Goal: Book appointment/travel/reservation

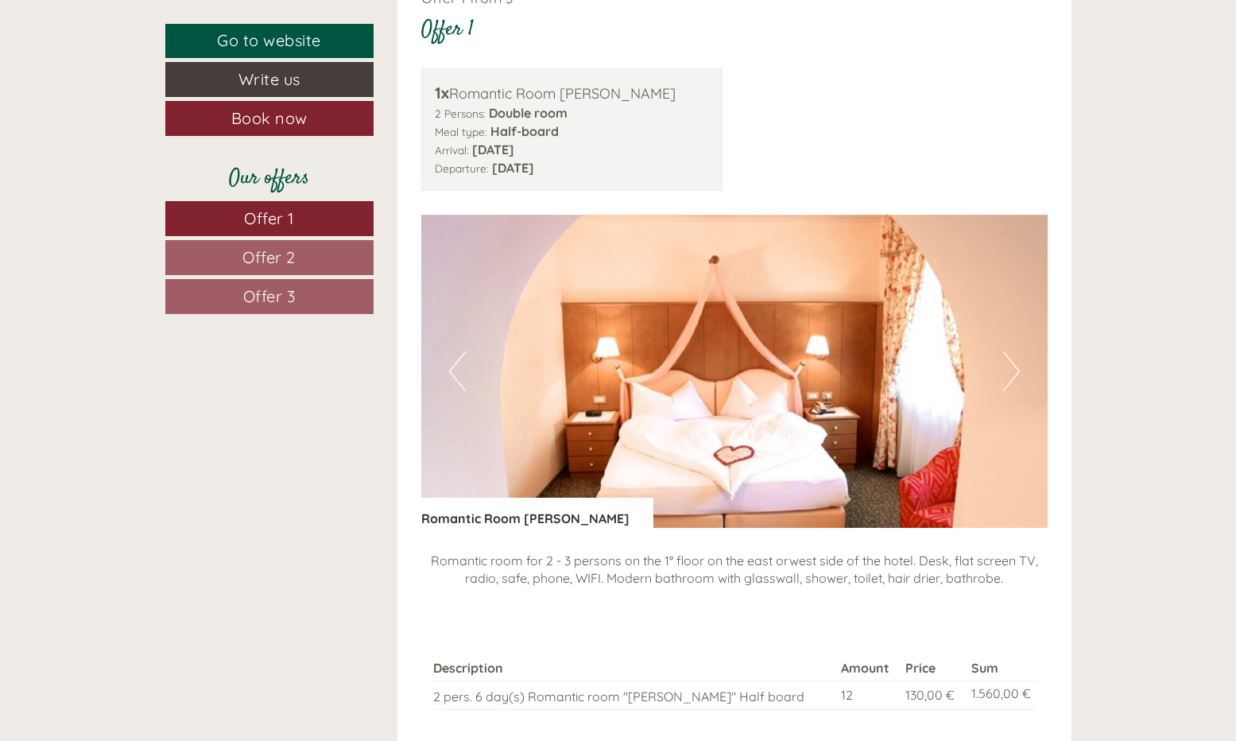
scroll to position [1067, 0]
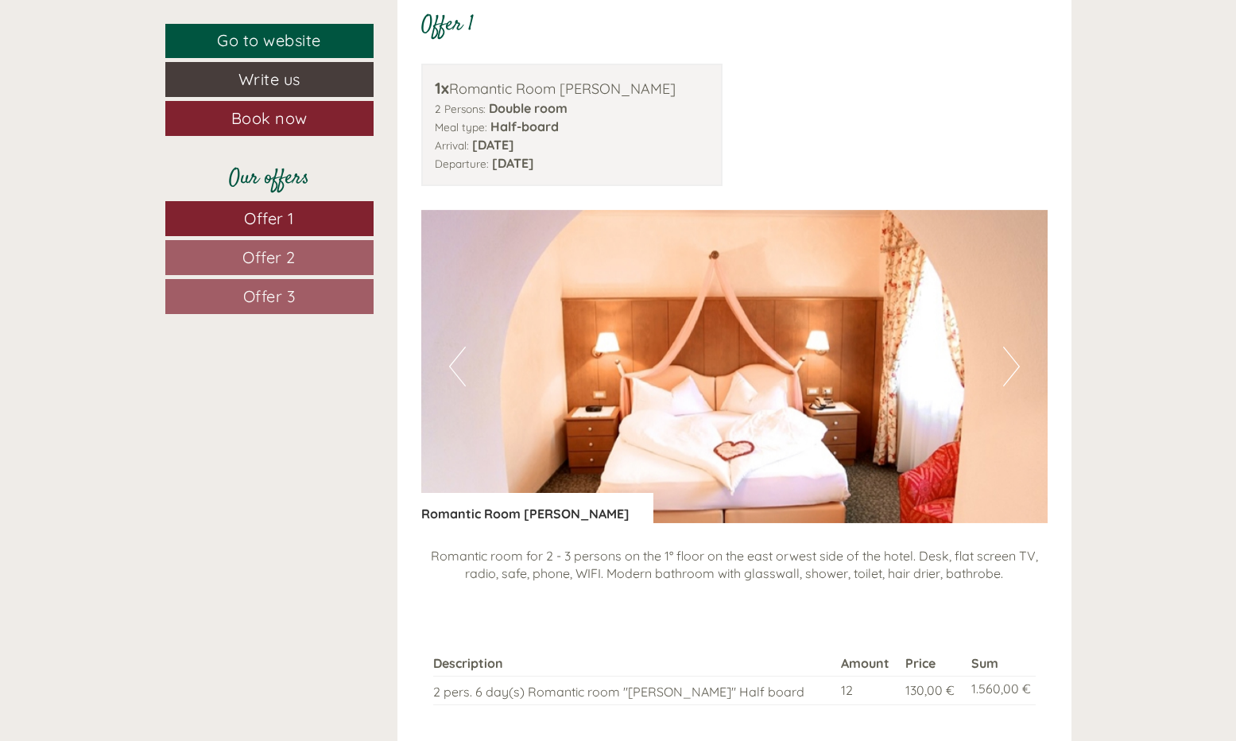
click at [1005, 360] on button "Next" at bounding box center [1011, 367] width 17 height 40
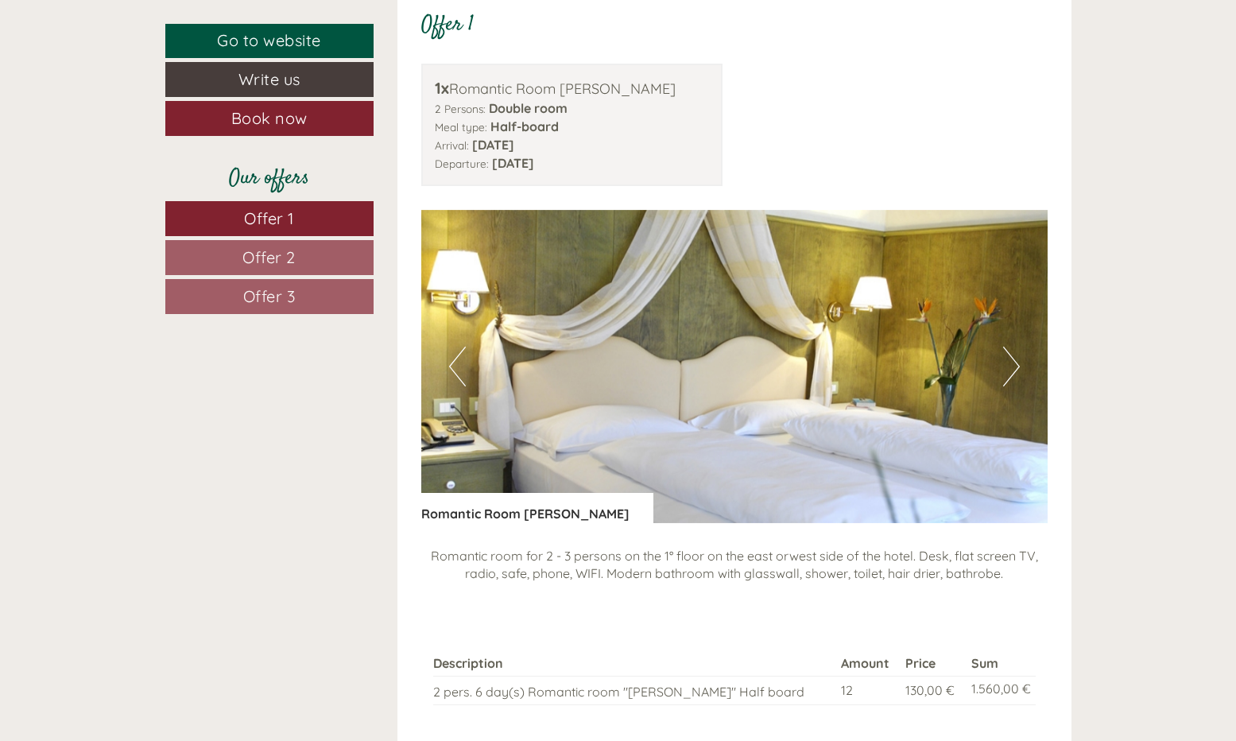
click at [1005, 359] on button "Next" at bounding box center [1011, 367] width 17 height 40
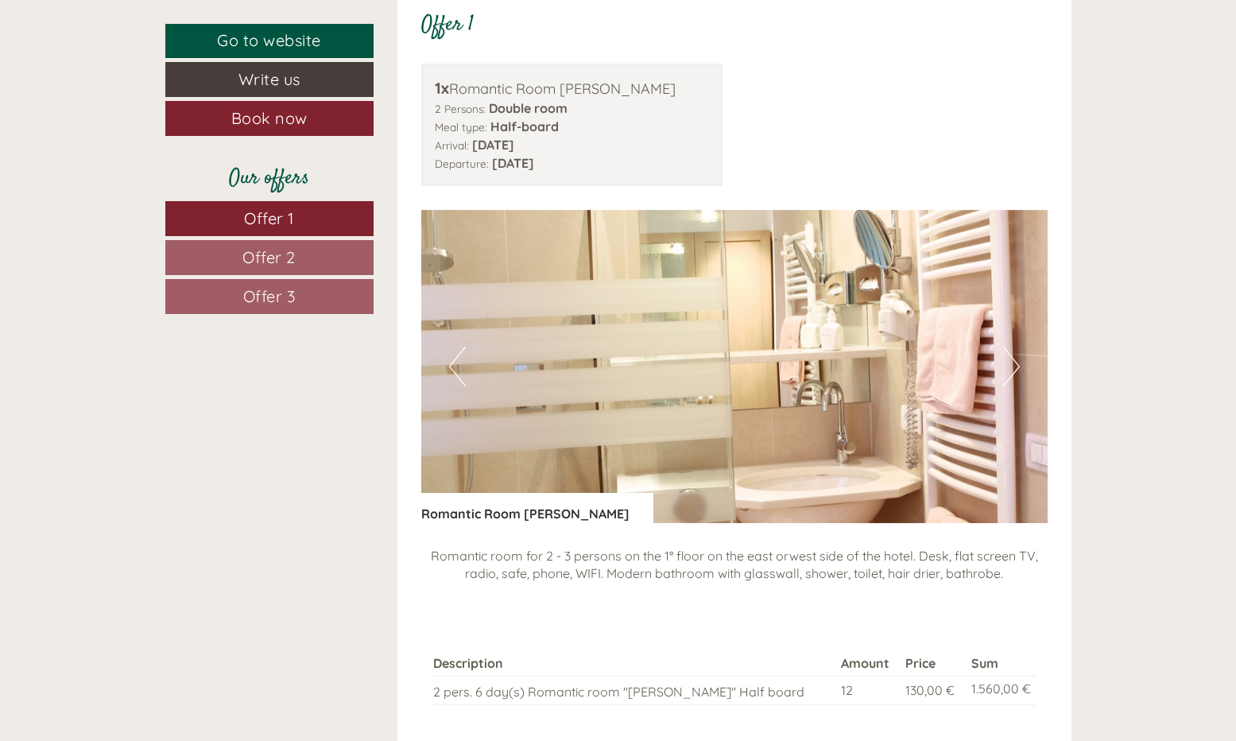
click at [1007, 361] on button "Next" at bounding box center [1011, 367] width 17 height 40
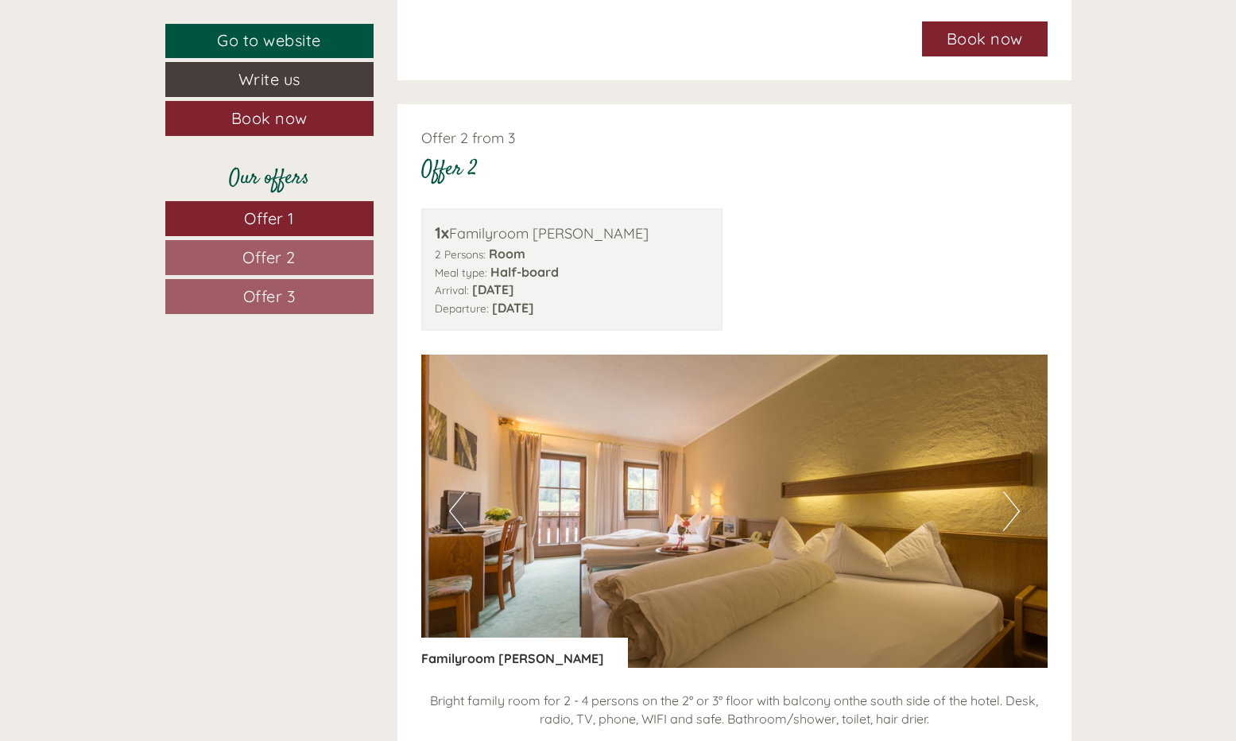
scroll to position [1871, 0]
click at [1013, 495] on button "Next" at bounding box center [1011, 511] width 17 height 40
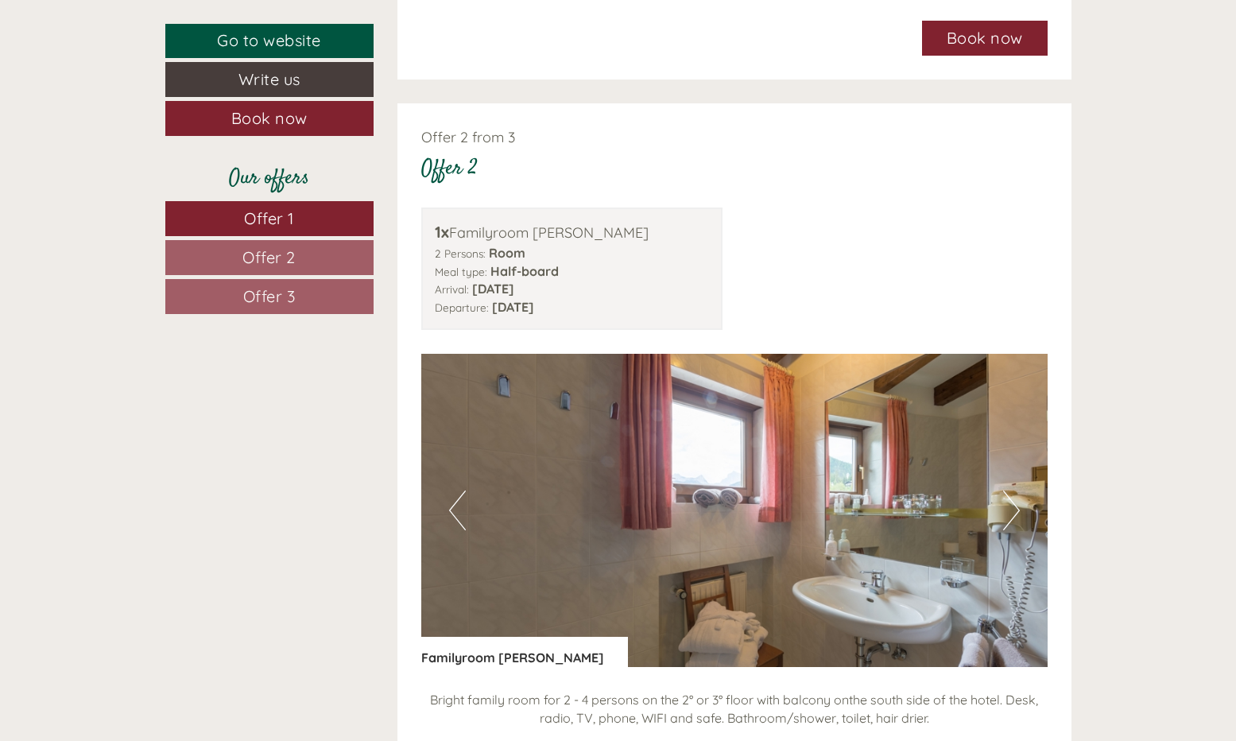
click at [1013, 495] on button "Next" at bounding box center [1011, 511] width 17 height 40
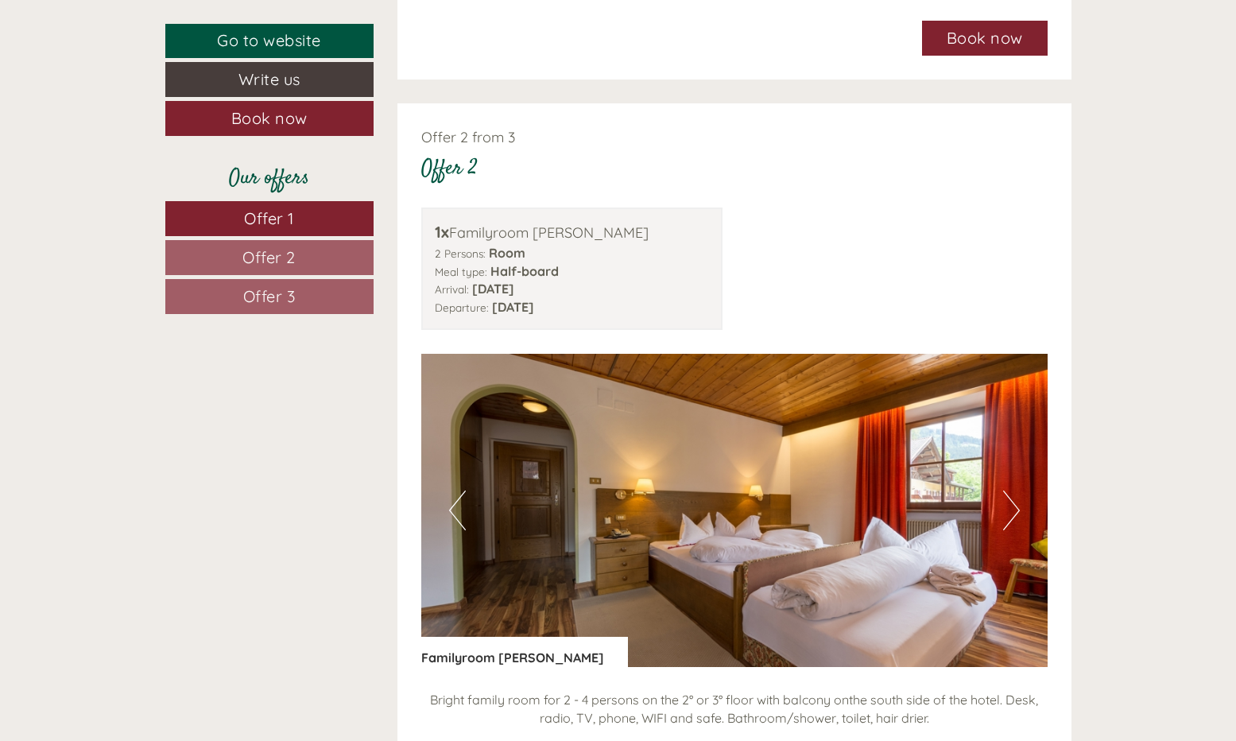
click at [1013, 495] on button "Next" at bounding box center [1011, 511] width 17 height 40
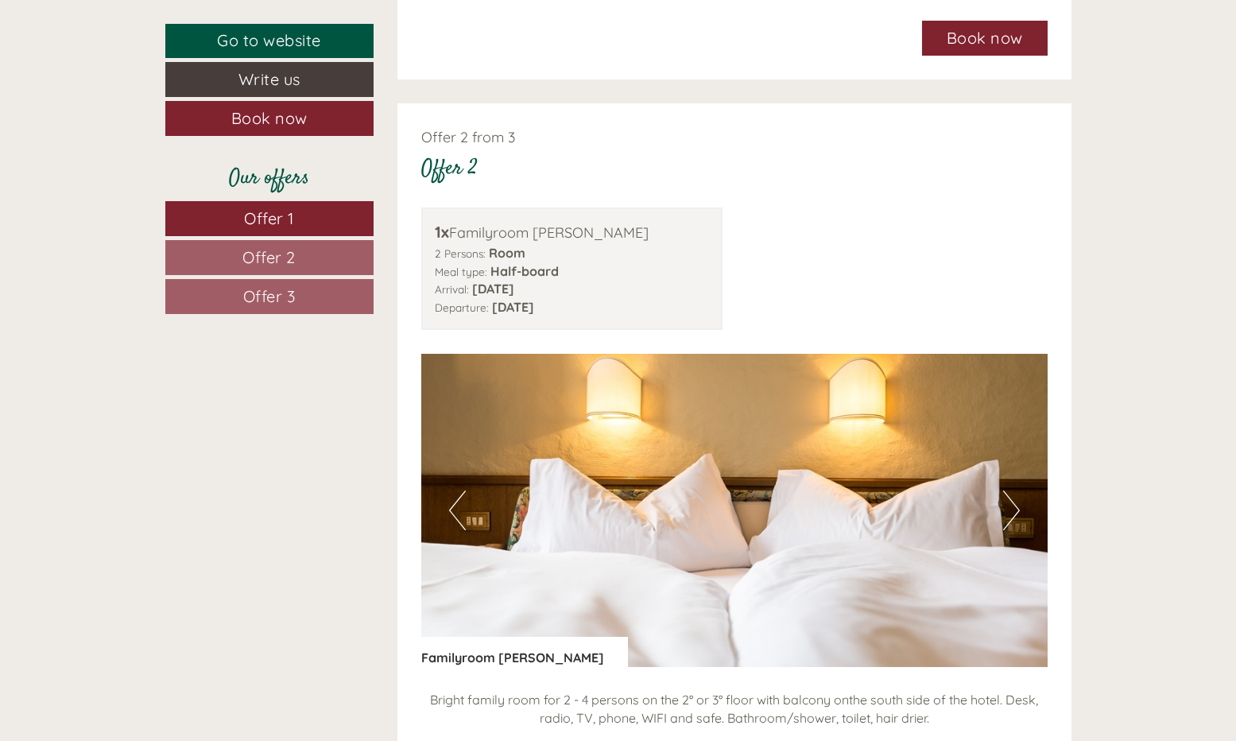
click at [1013, 495] on button "Next" at bounding box center [1011, 511] width 17 height 40
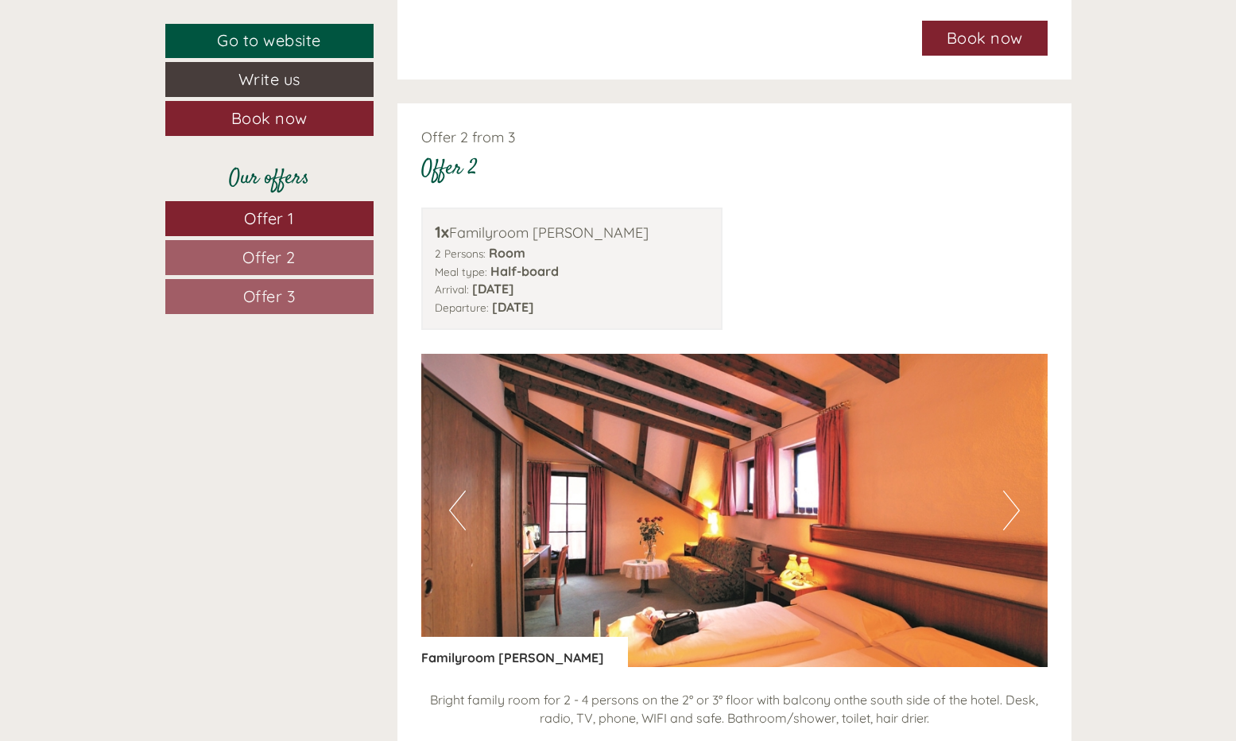
click at [1013, 495] on button "Next" at bounding box center [1011, 511] width 17 height 40
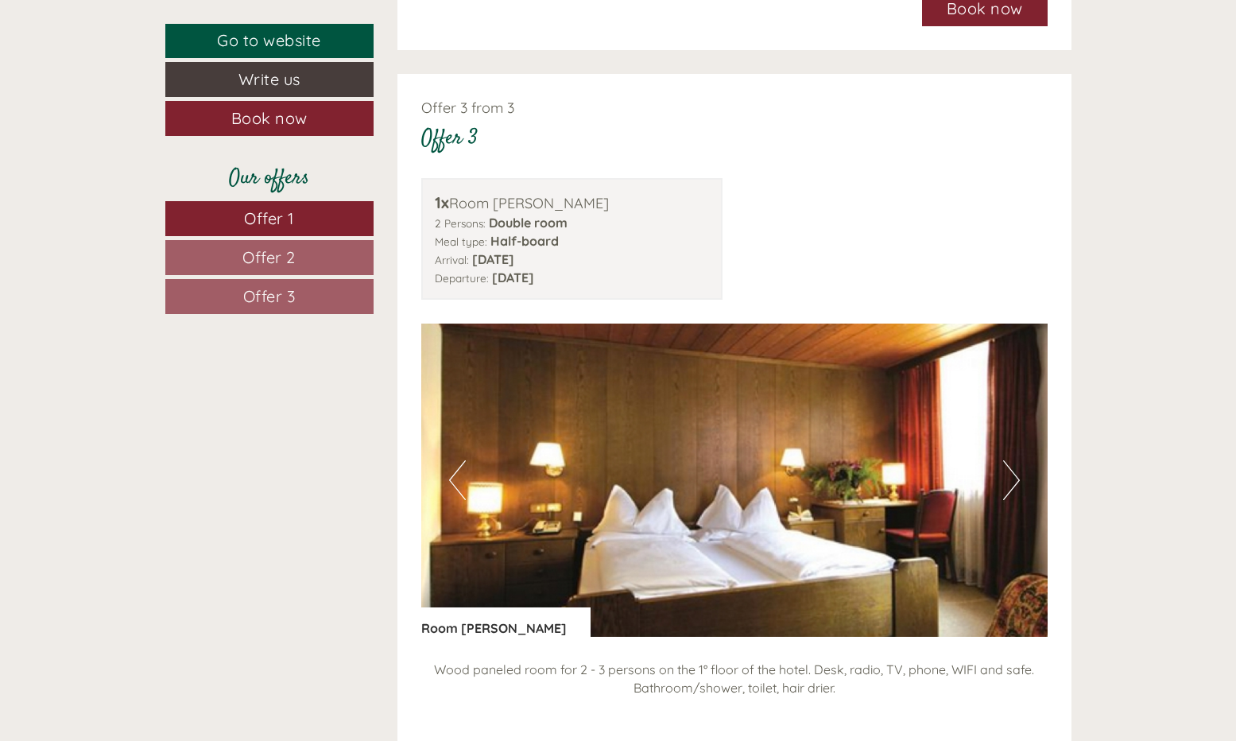
scroll to position [2848, 0]
click at [1013, 461] on button "Next" at bounding box center [1011, 481] width 17 height 40
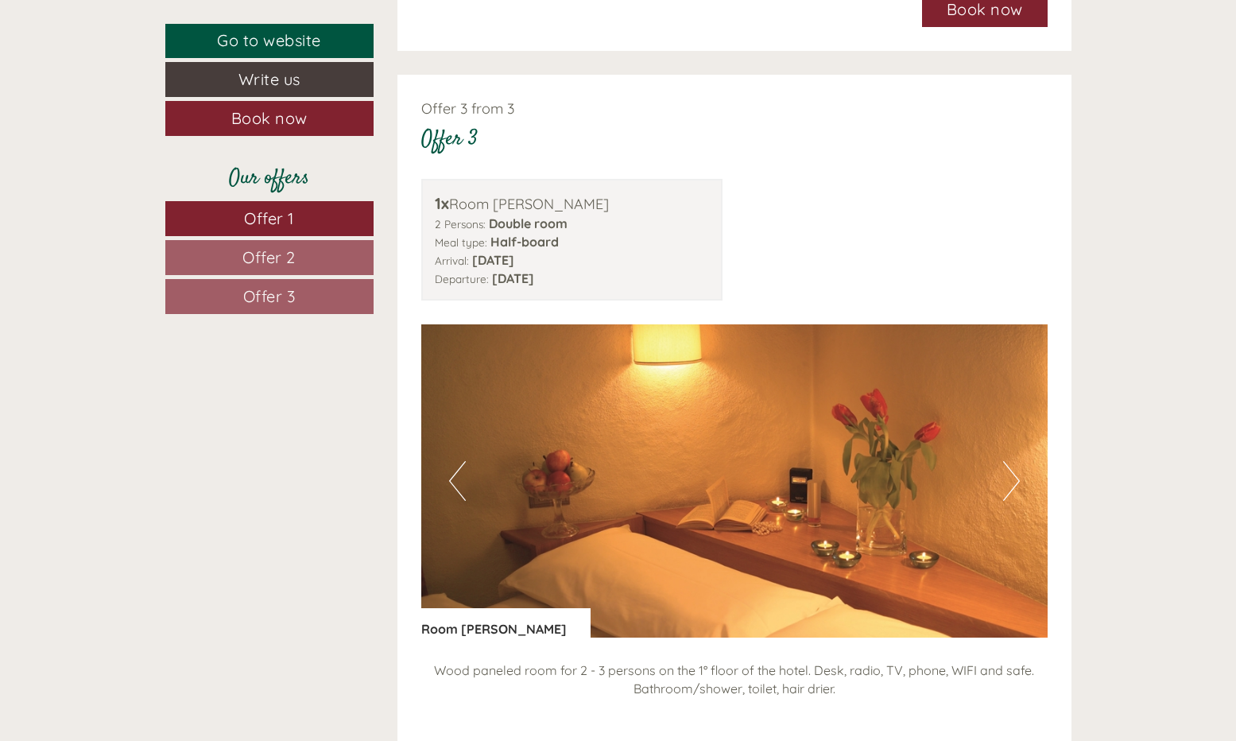
click at [1013, 461] on button "Next" at bounding box center [1011, 481] width 17 height 40
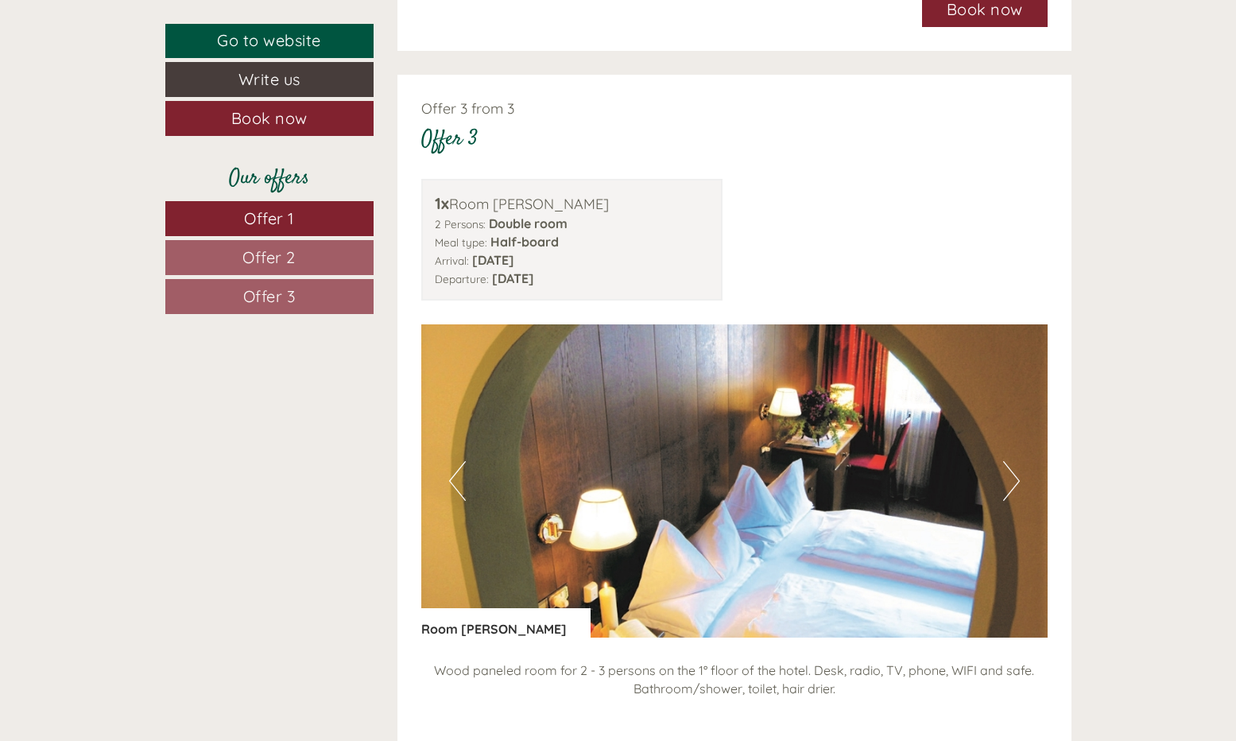
click at [1013, 461] on button "Next" at bounding box center [1011, 481] width 17 height 40
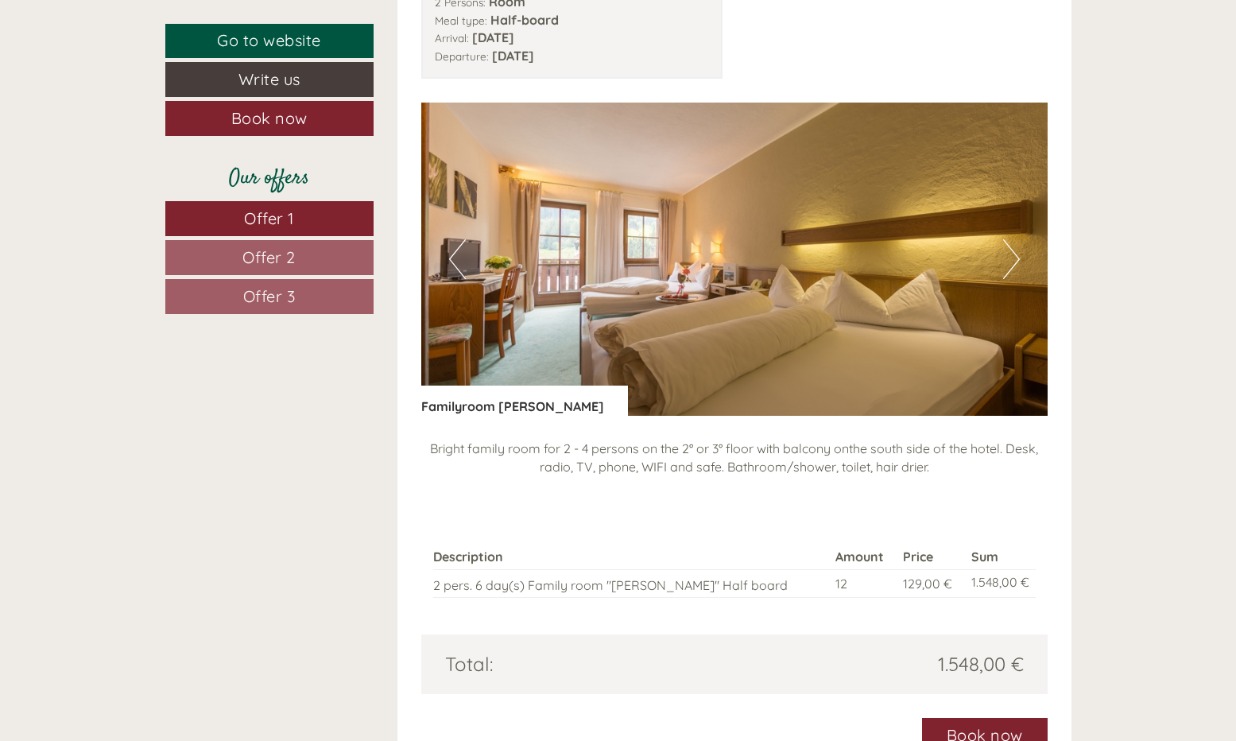
scroll to position [2121, 0]
click at [1011, 247] on button "Next" at bounding box center [1011, 260] width 17 height 40
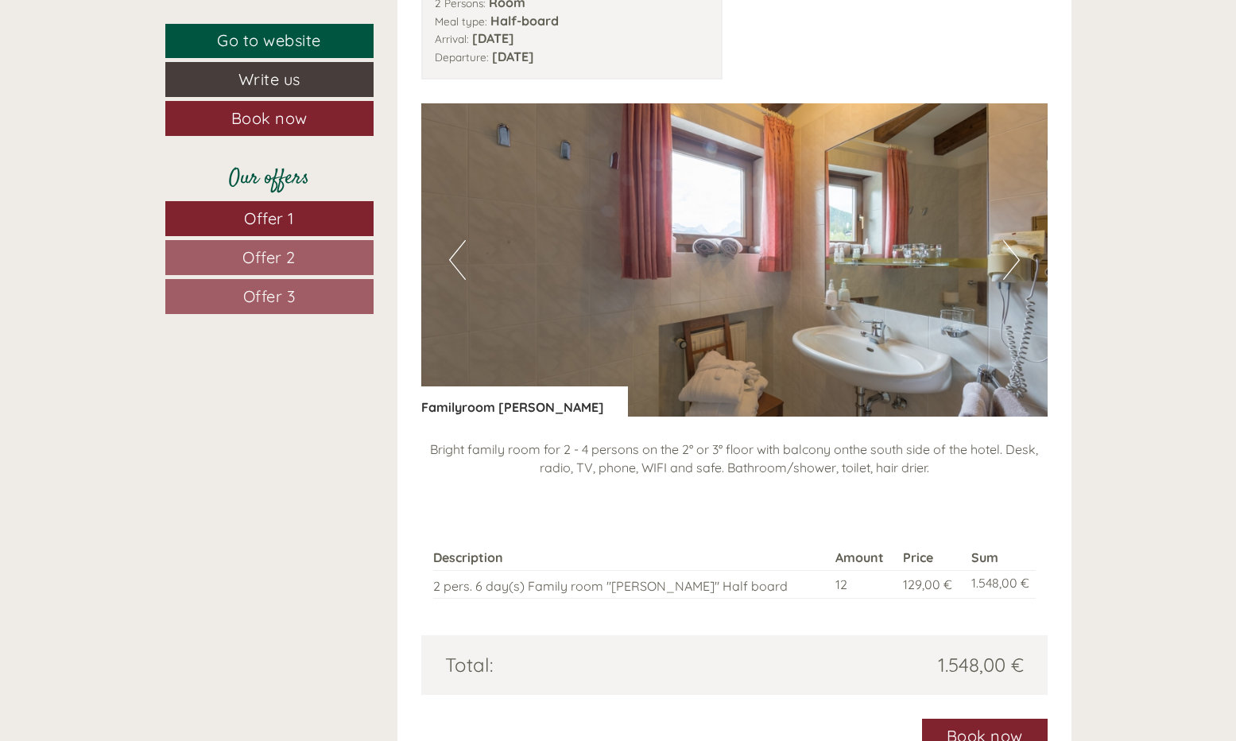
click at [1011, 247] on button "Next" at bounding box center [1011, 260] width 17 height 40
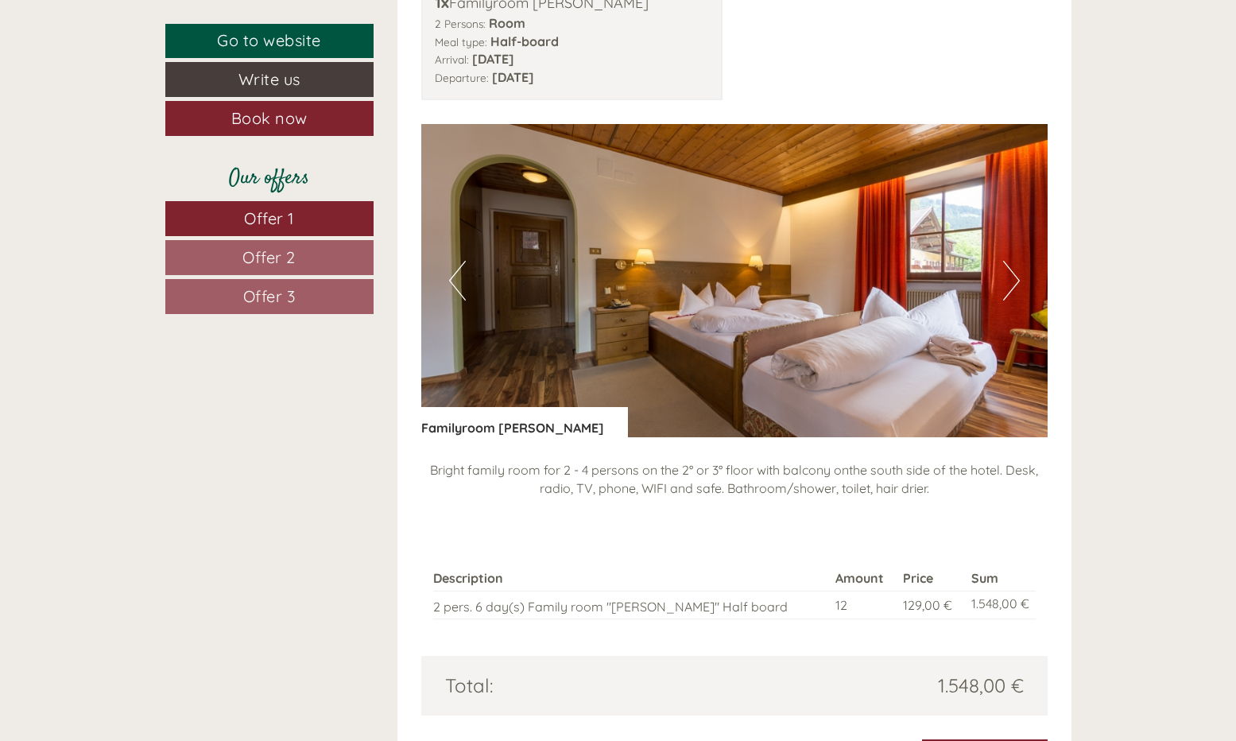
scroll to position [2098, 0]
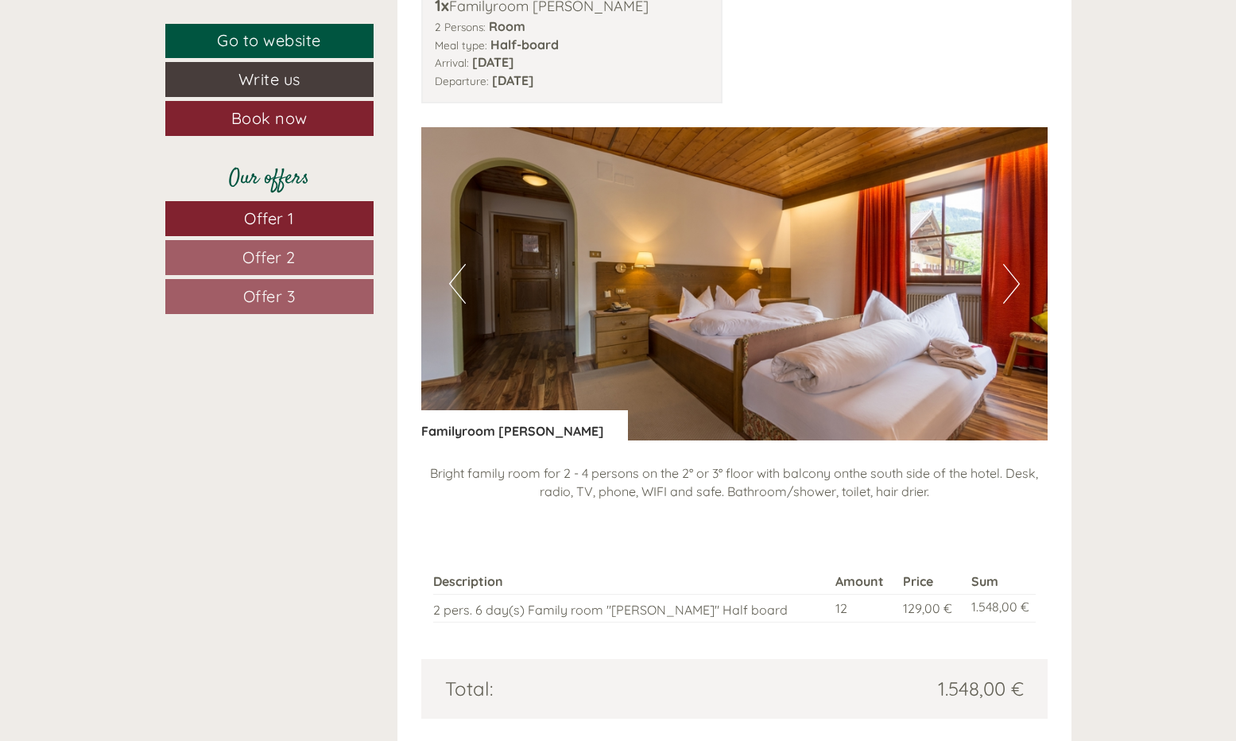
click at [1011, 270] on button "Next" at bounding box center [1011, 284] width 17 height 40
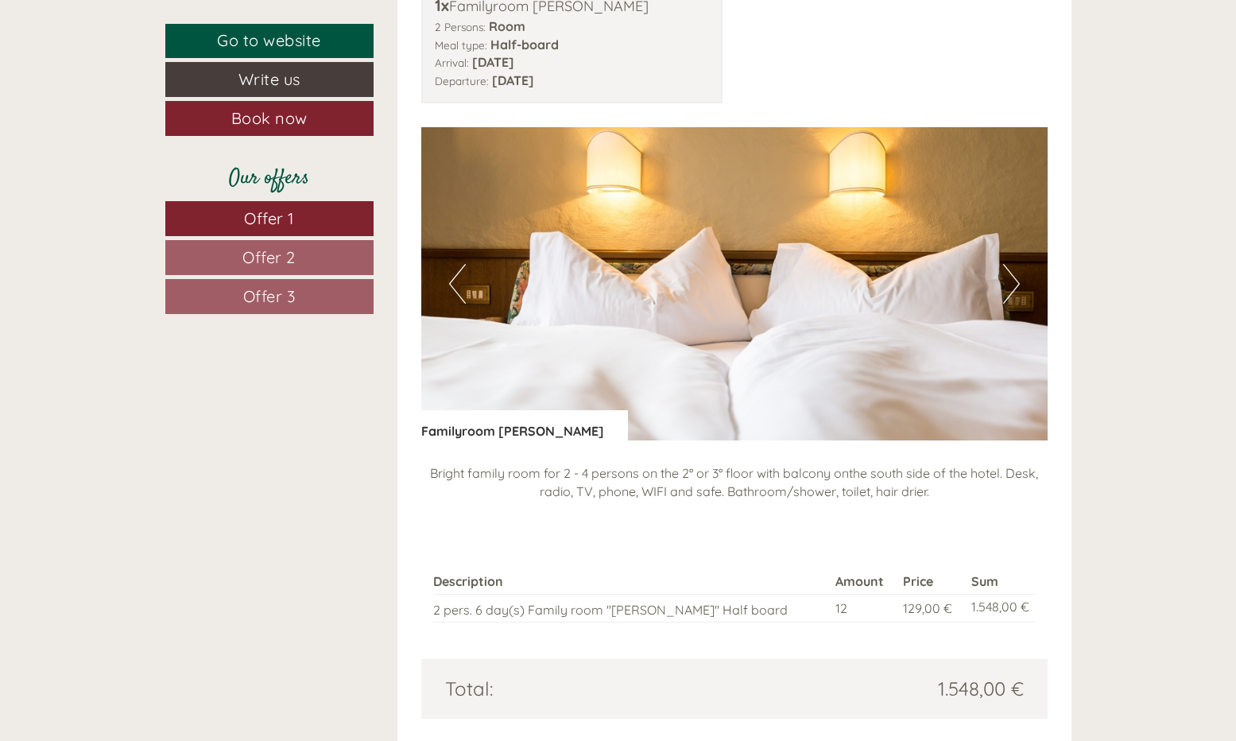
click at [1011, 270] on button "Next" at bounding box center [1011, 284] width 17 height 40
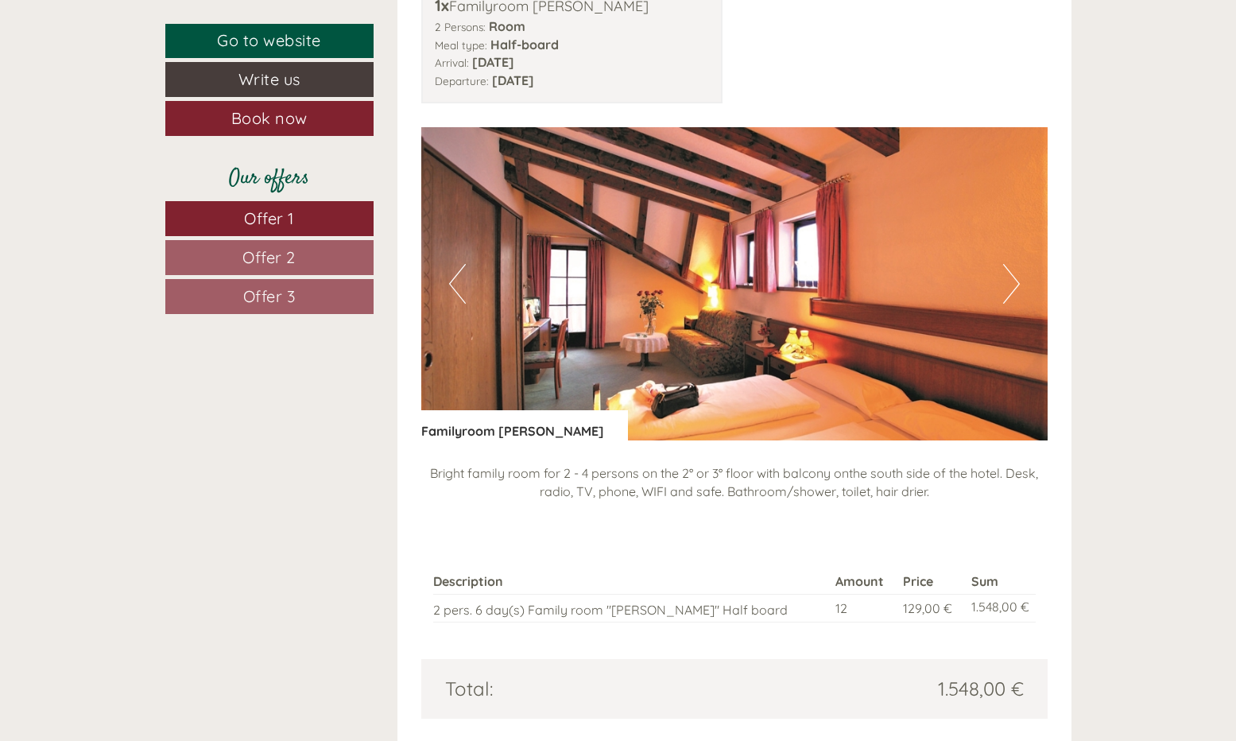
click at [1011, 270] on button "Next" at bounding box center [1011, 284] width 17 height 40
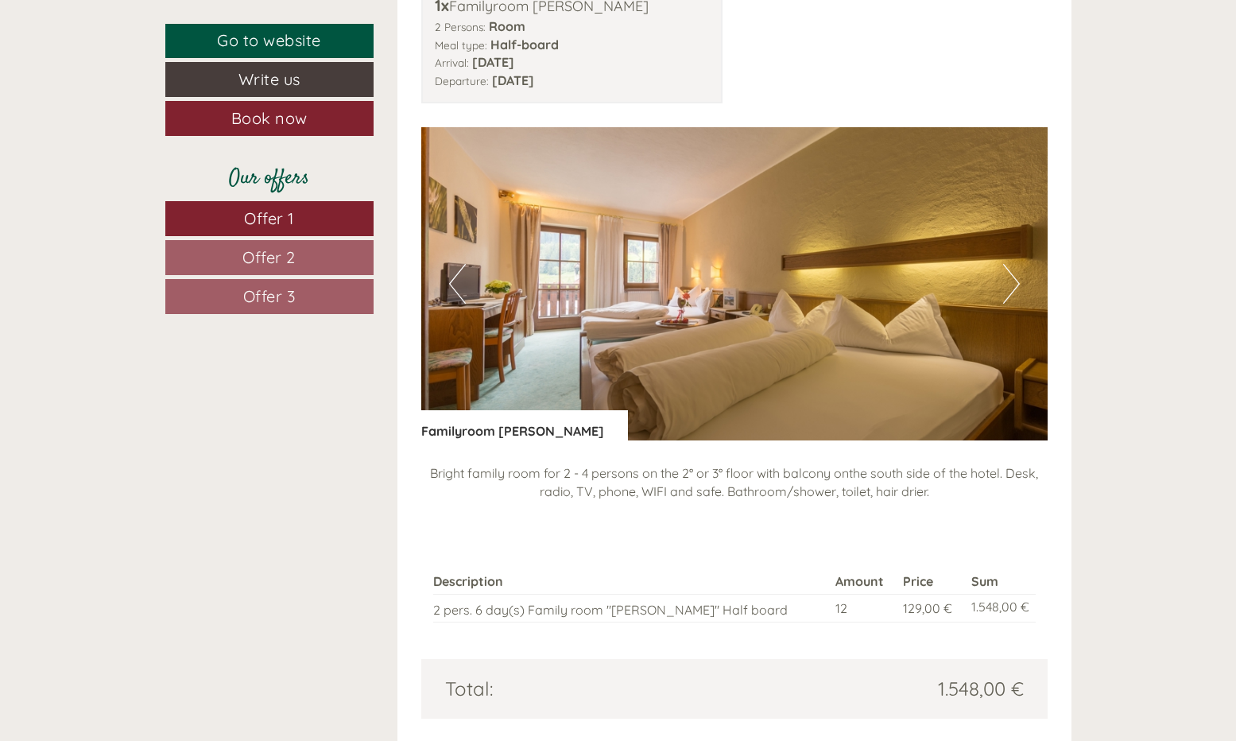
click at [1011, 270] on button "Next" at bounding box center [1011, 284] width 17 height 40
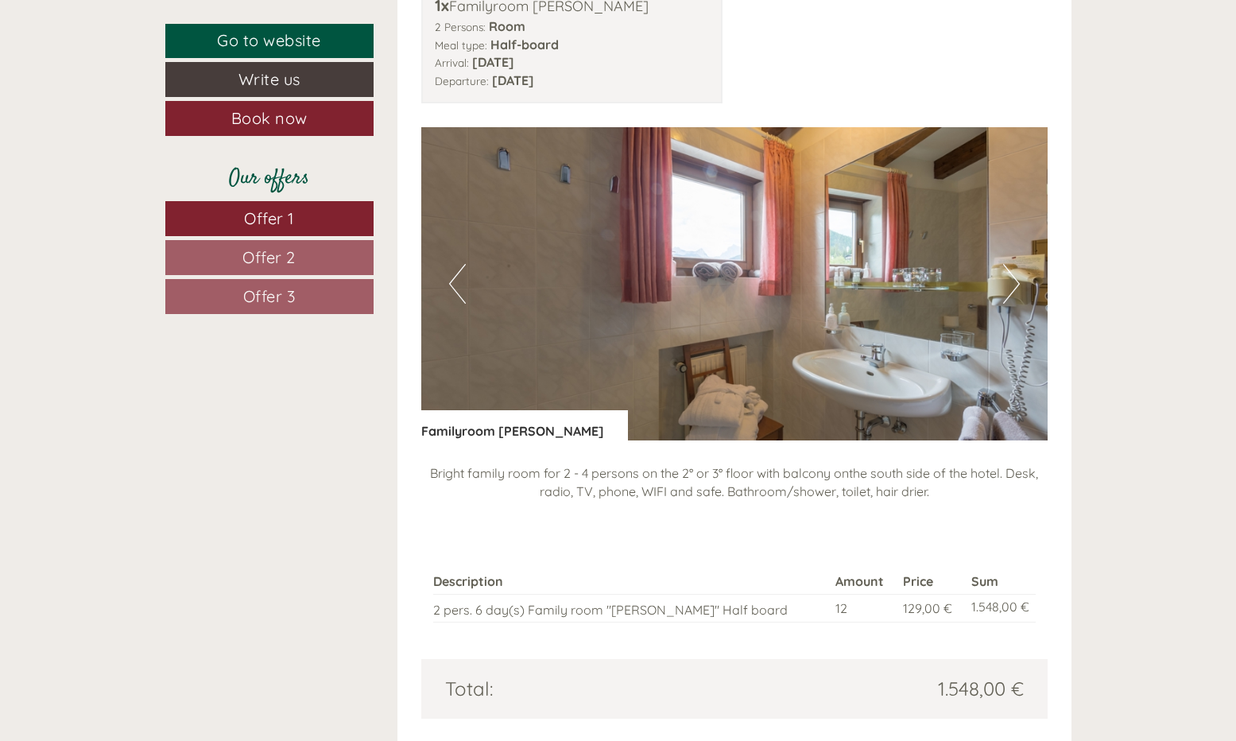
click at [1011, 270] on button "Next" at bounding box center [1011, 284] width 17 height 40
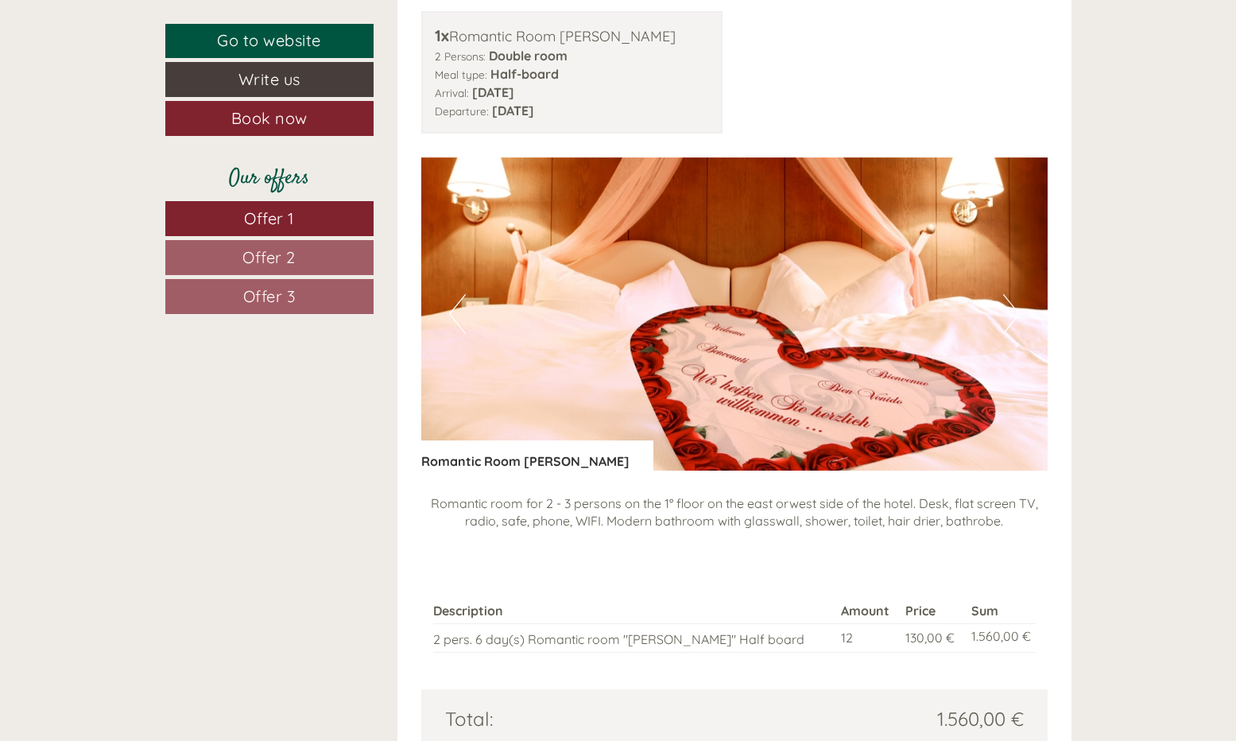
scroll to position [1123, 0]
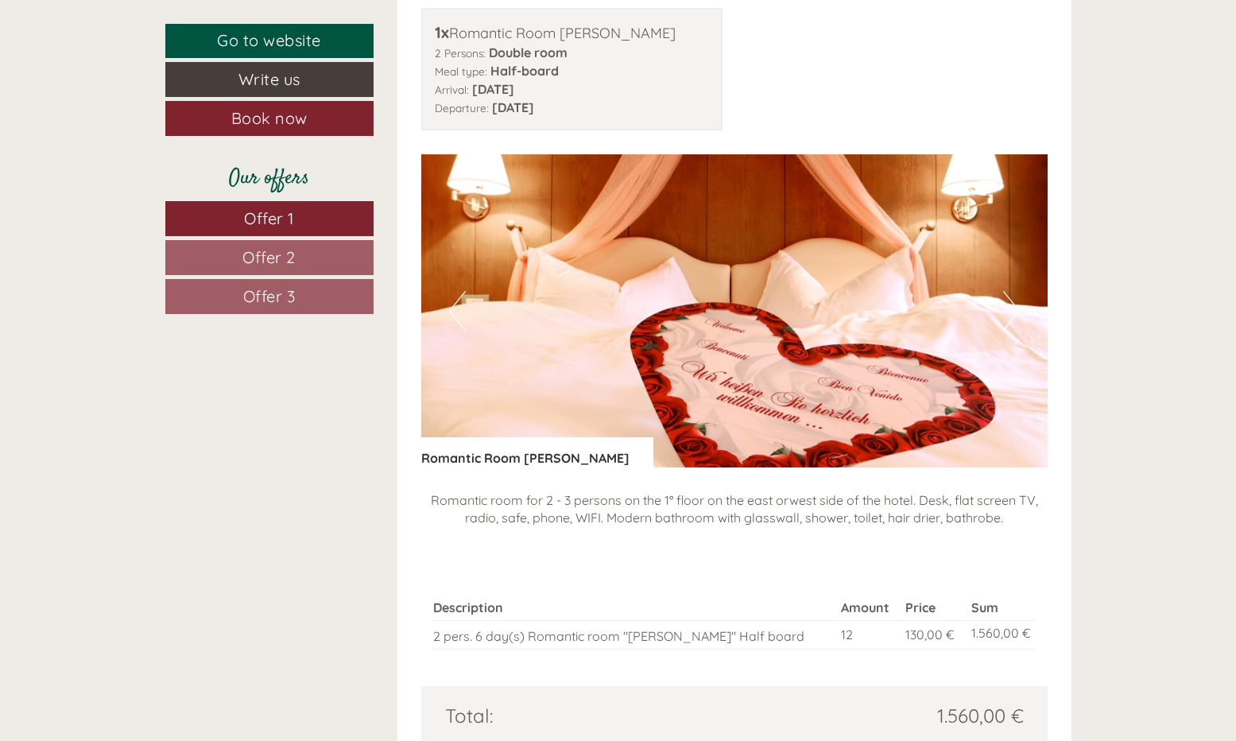
click at [1019, 300] on button "Next" at bounding box center [1011, 311] width 17 height 40
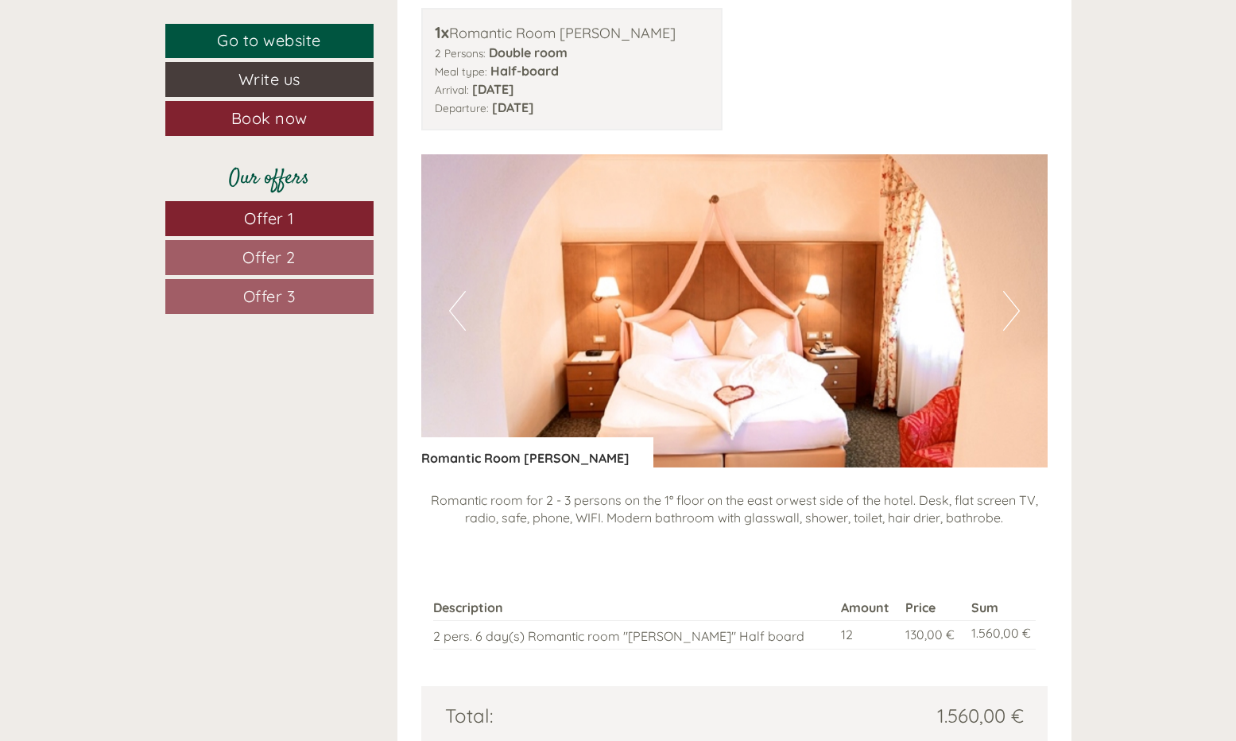
click at [1019, 300] on button "Next" at bounding box center [1011, 311] width 17 height 40
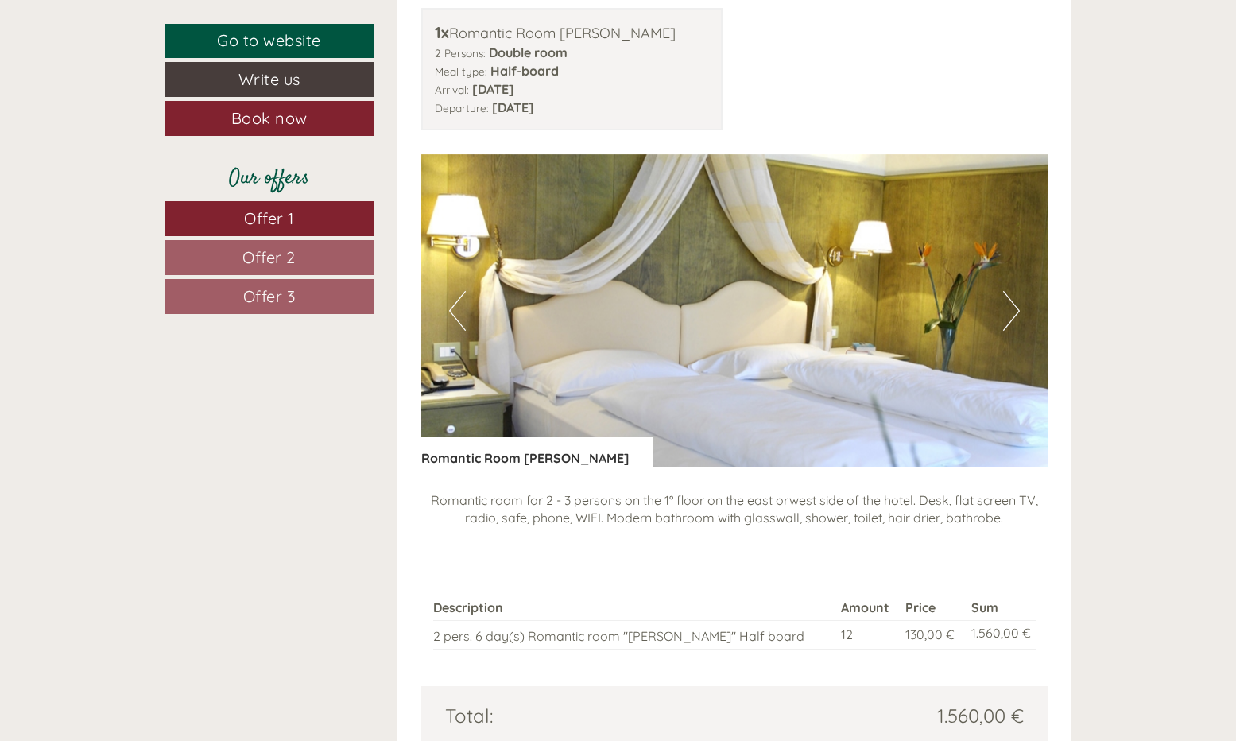
click at [1019, 300] on button "Next" at bounding box center [1011, 311] width 17 height 40
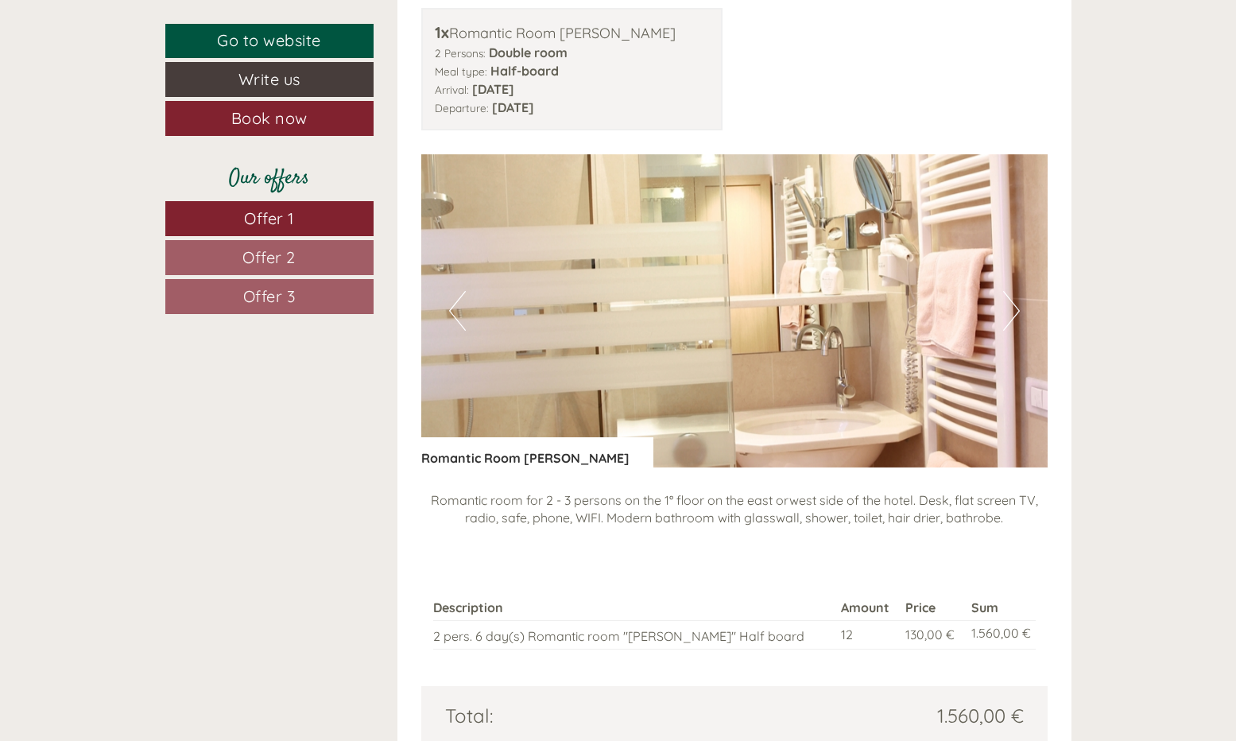
click at [1019, 300] on button "Next" at bounding box center [1011, 311] width 17 height 40
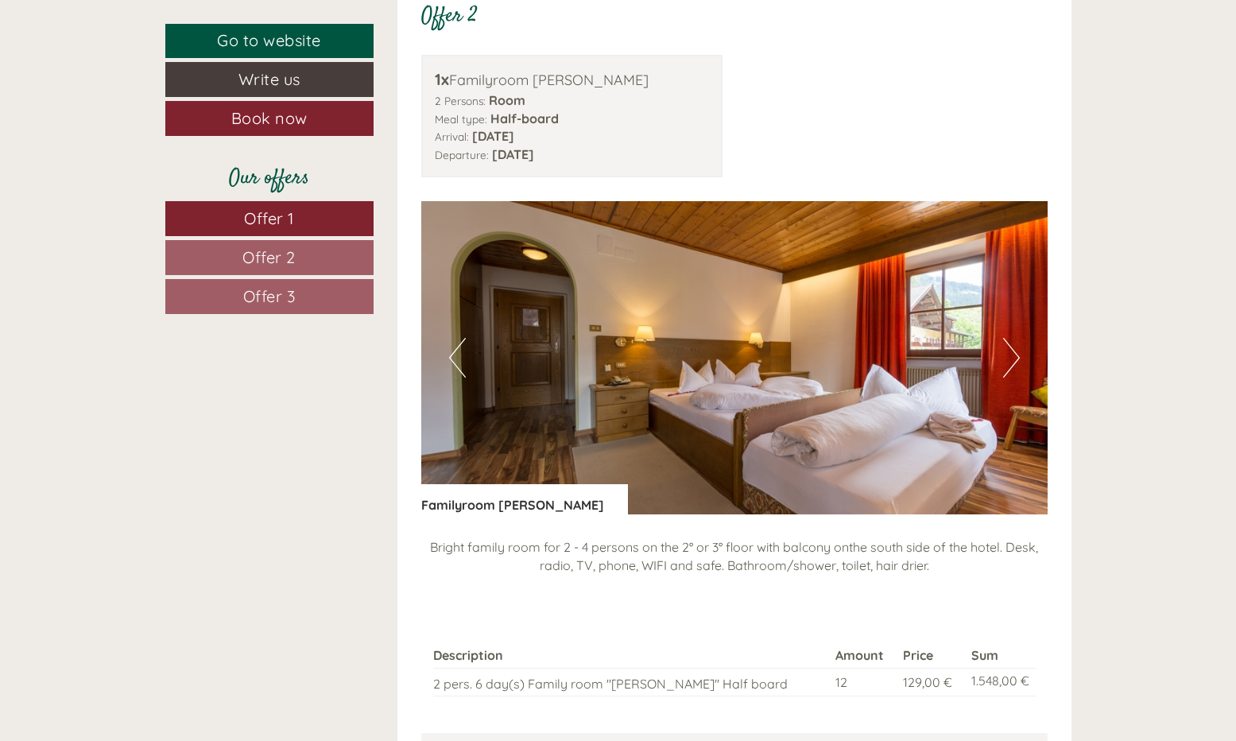
scroll to position [2025, 0]
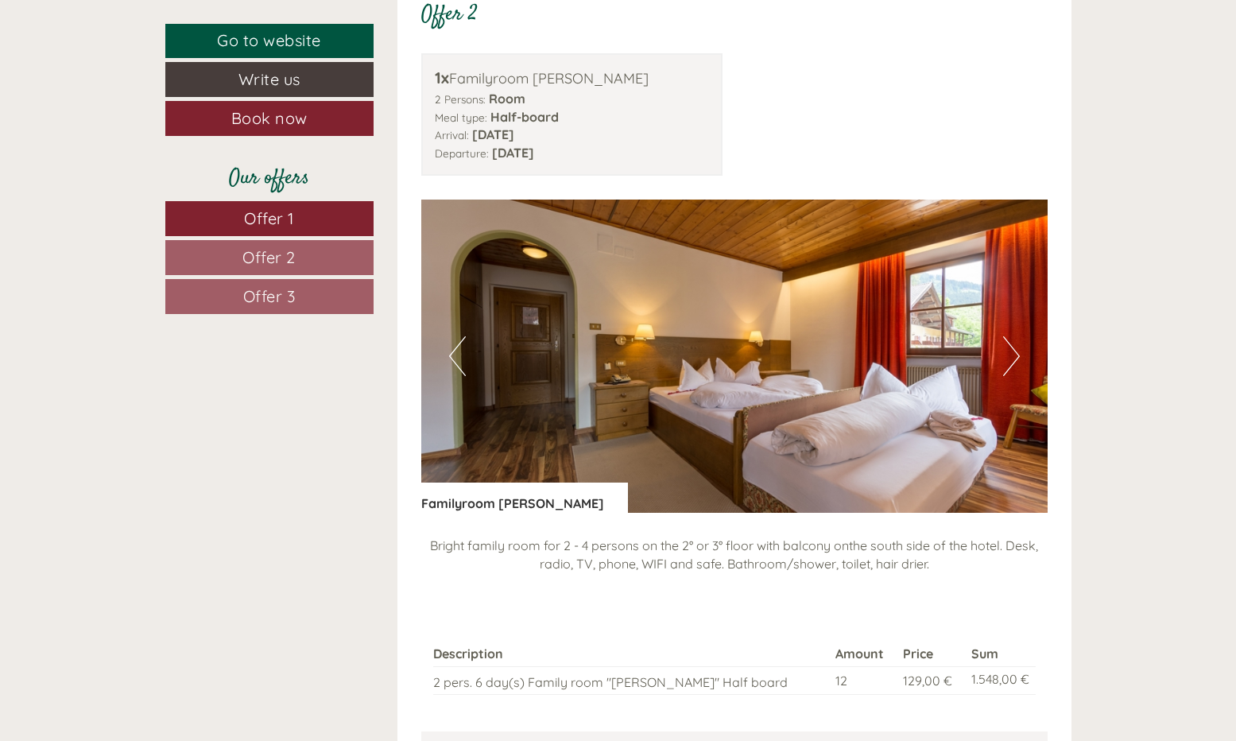
click at [1015, 347] on button "Next" at bounding box center [1011, 356] width 17 height 40
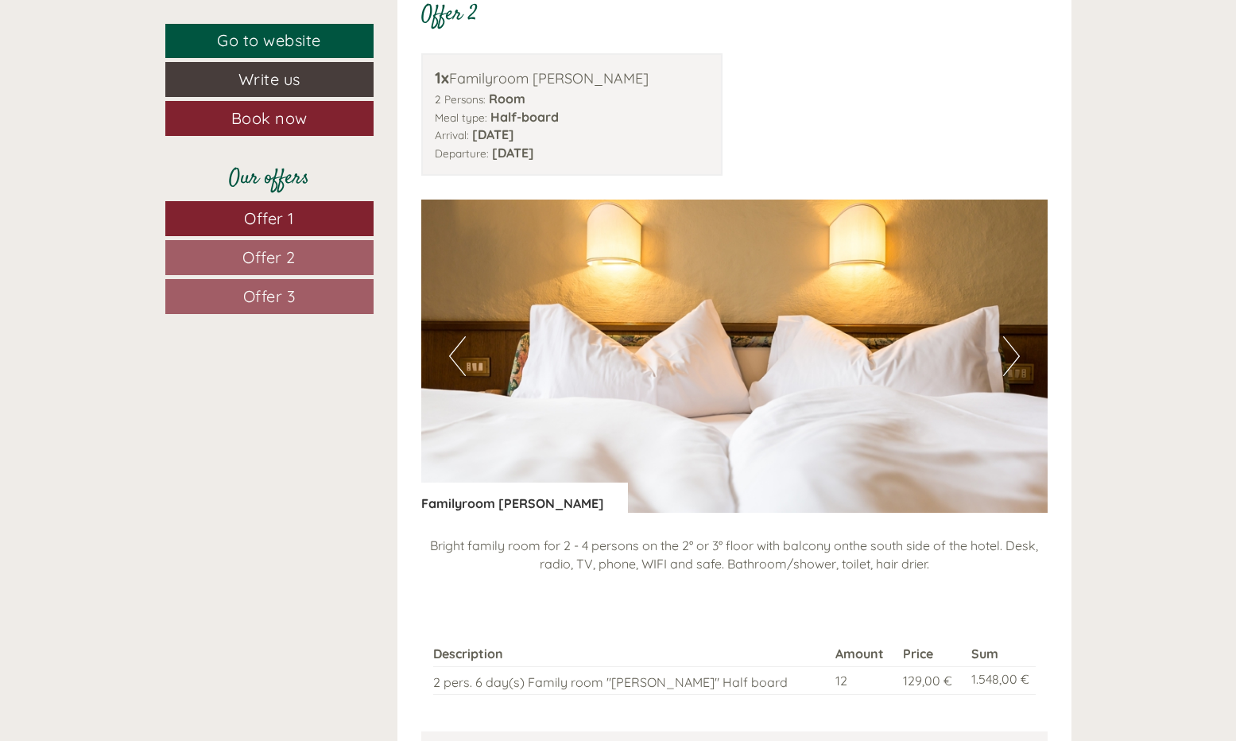
click at [1015, 347] on button "Next" at bounding box center [1011, 356] width 17 height 40
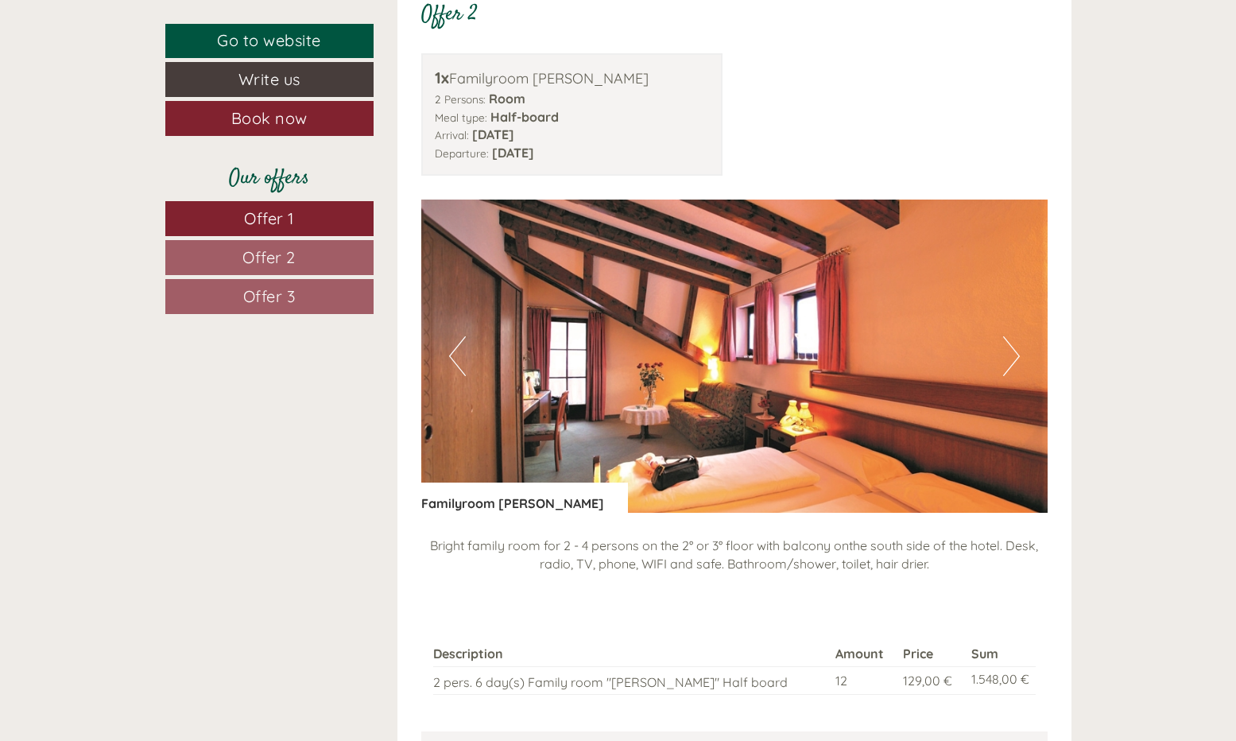
click at [1015, 347] on button "Next" at bounding box center [1011, 356] width 17 height 40
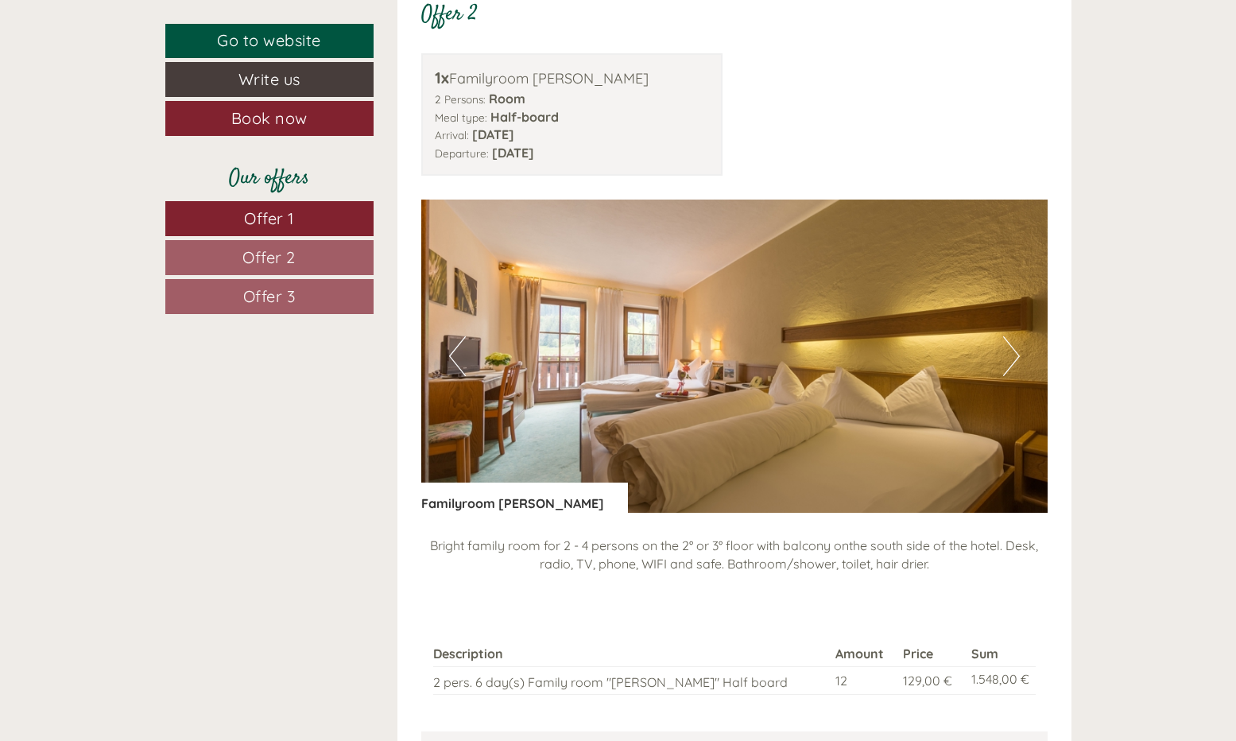
click at [1015, 344] on button "Next" at bounding box center [1011, 356] width 17 height 40
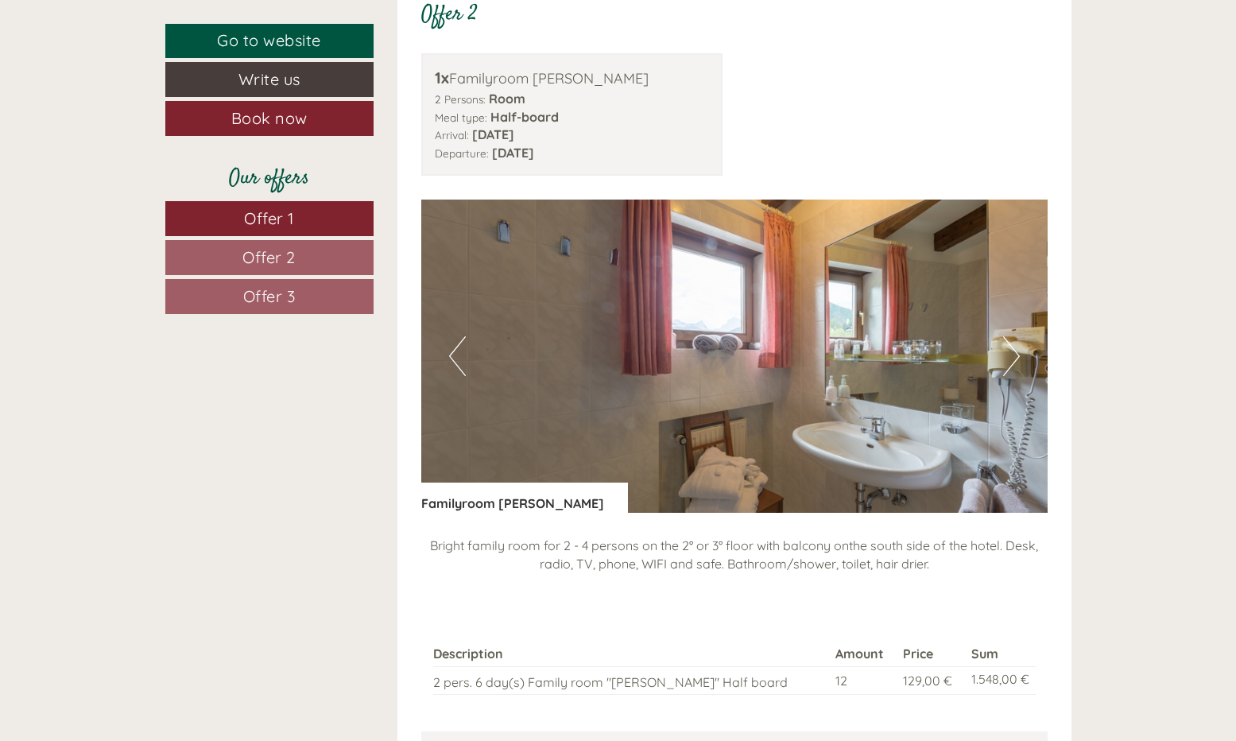
click at [1017, 336] on button "Next" at bounding box center [1011, 356] width 17 height 40
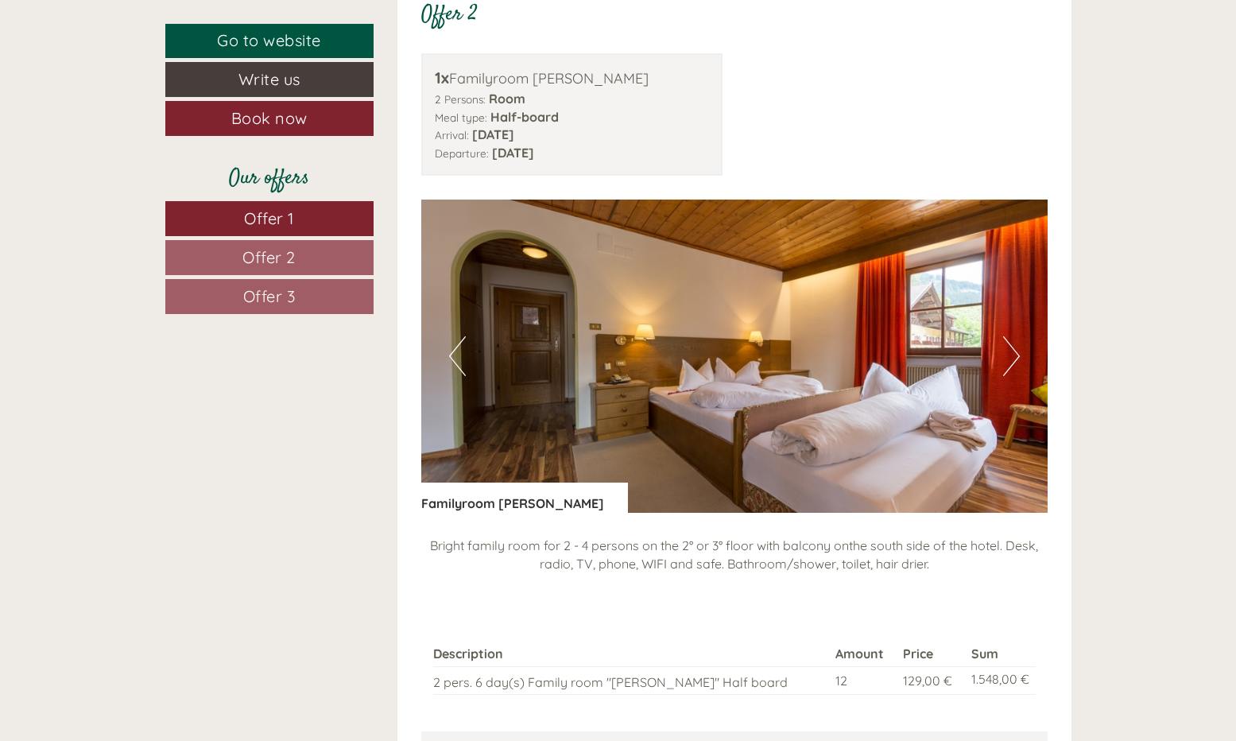
click at [1015, 336] on button "Next" at bounding box center [1011, 356] width 17 height 40
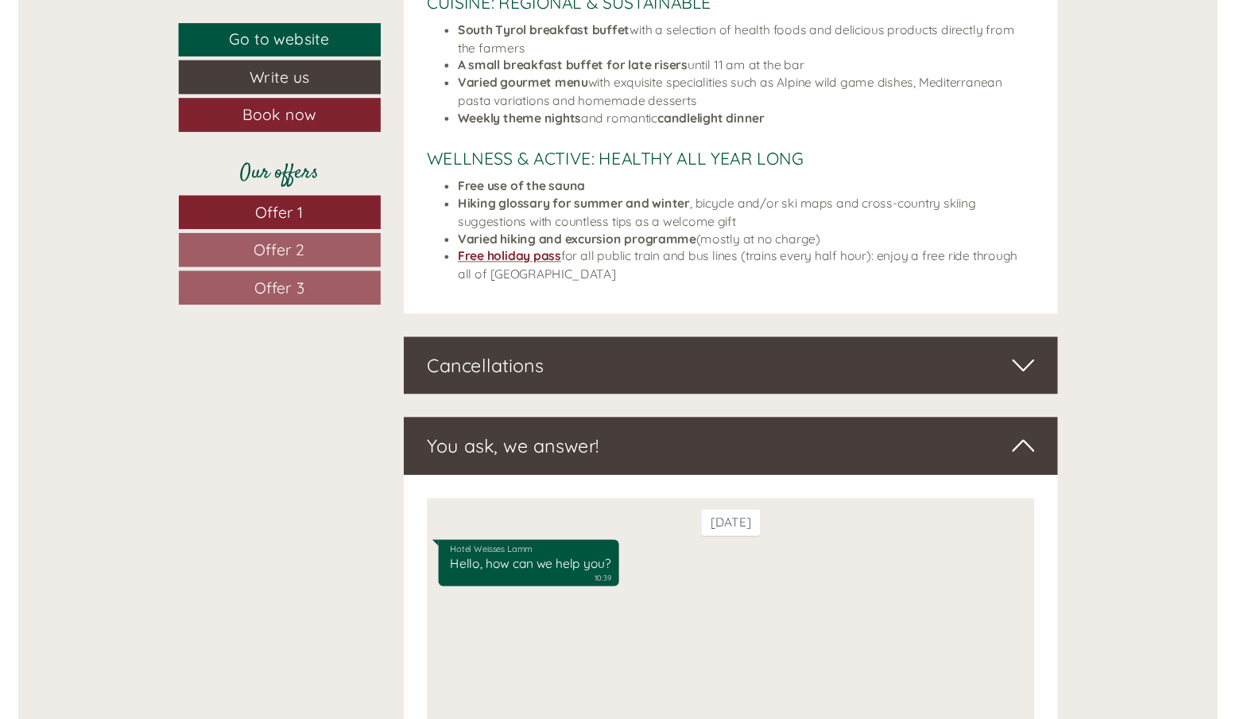
scroll to position [5416, 0]
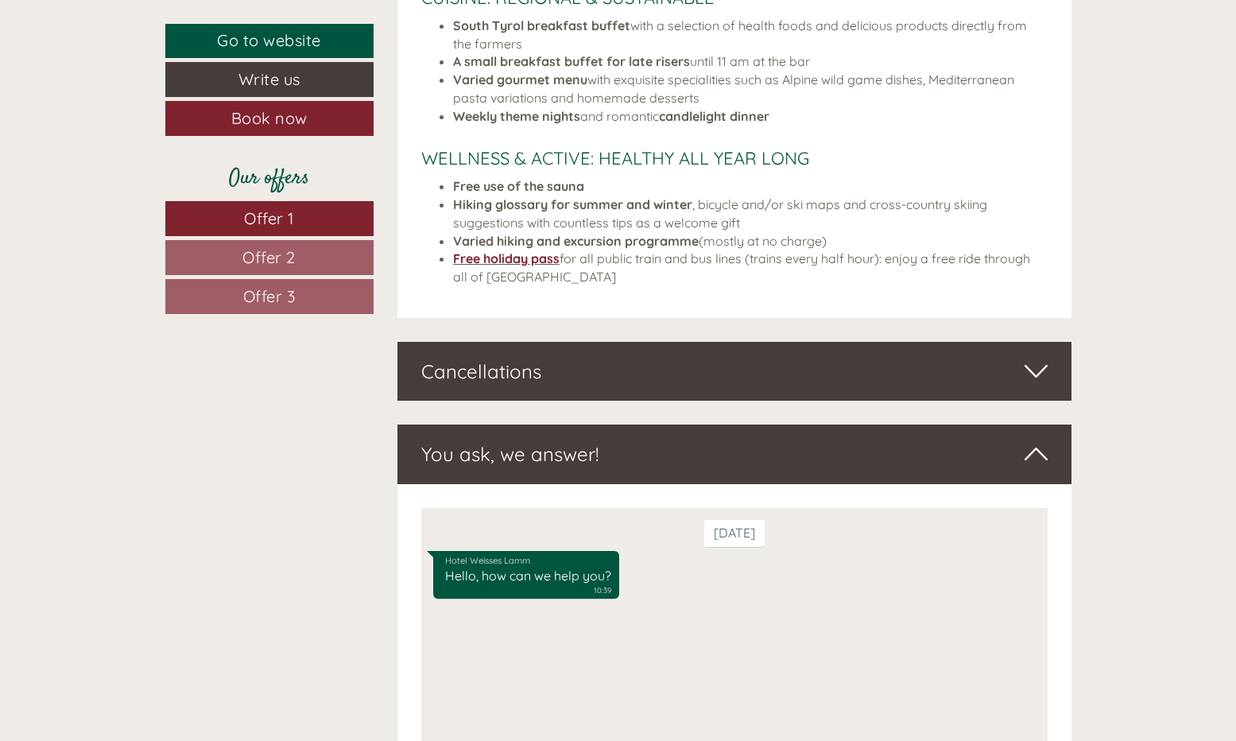
click at [1034, 358] on icon at bounding box center [1036, 371] width 23 height 27
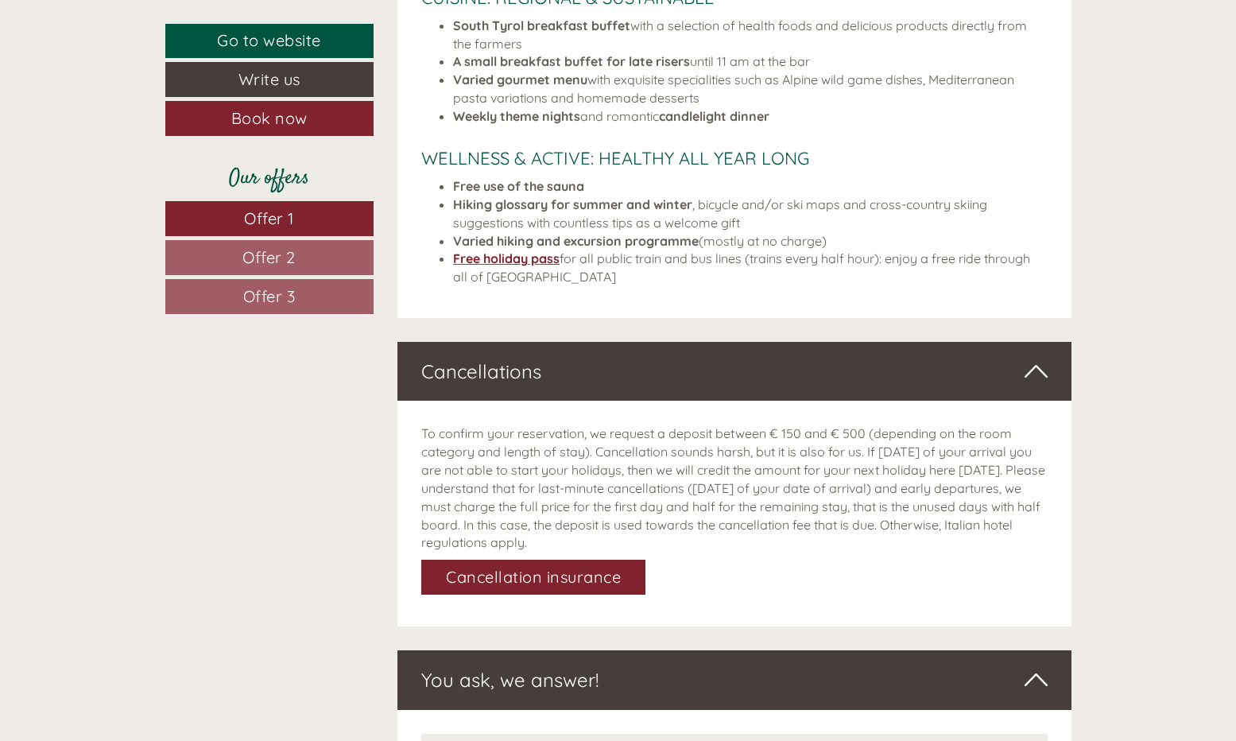
click at [551, 560] on link "Cancellation insurance" at bounding box center [533, 577] width 224 height 35
click at [543, 560] on link "Cancellation insurance" at bounding box center [533, 577] width 224 height 35
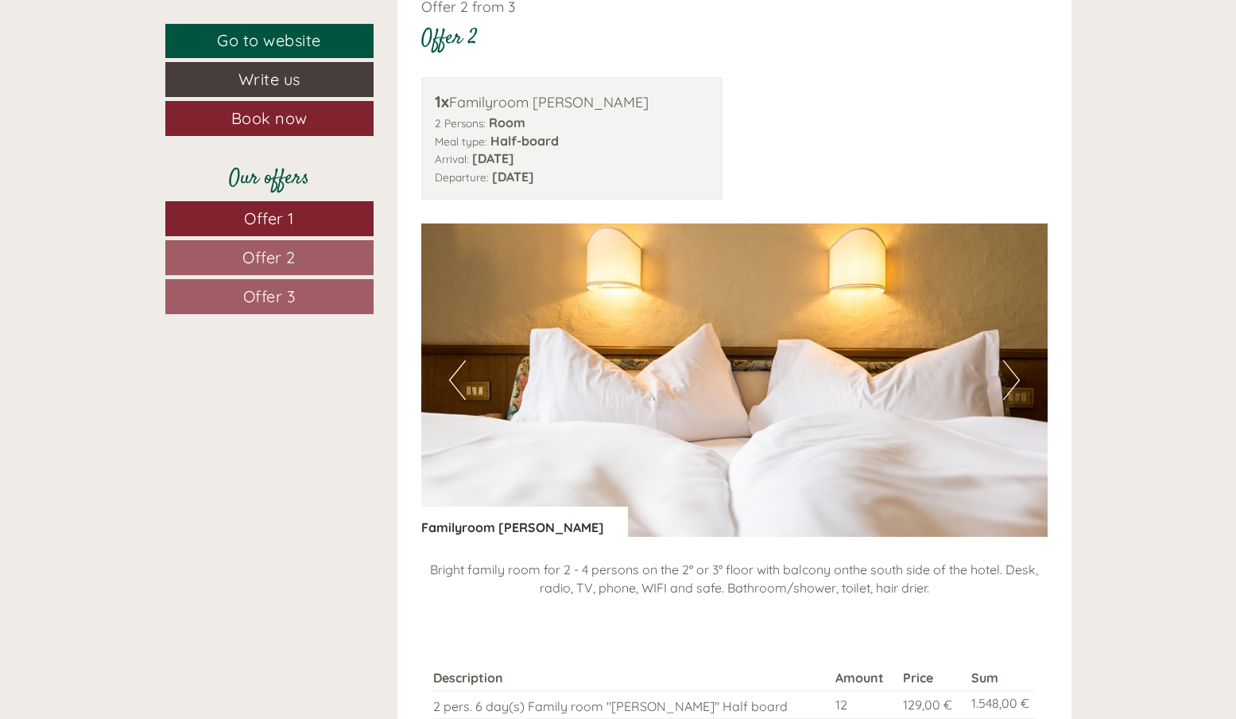
scroll to position [2001, 0]
click at [269, 255] on span "Offer 2" at bounding box center [269, 257] width 53 height 20
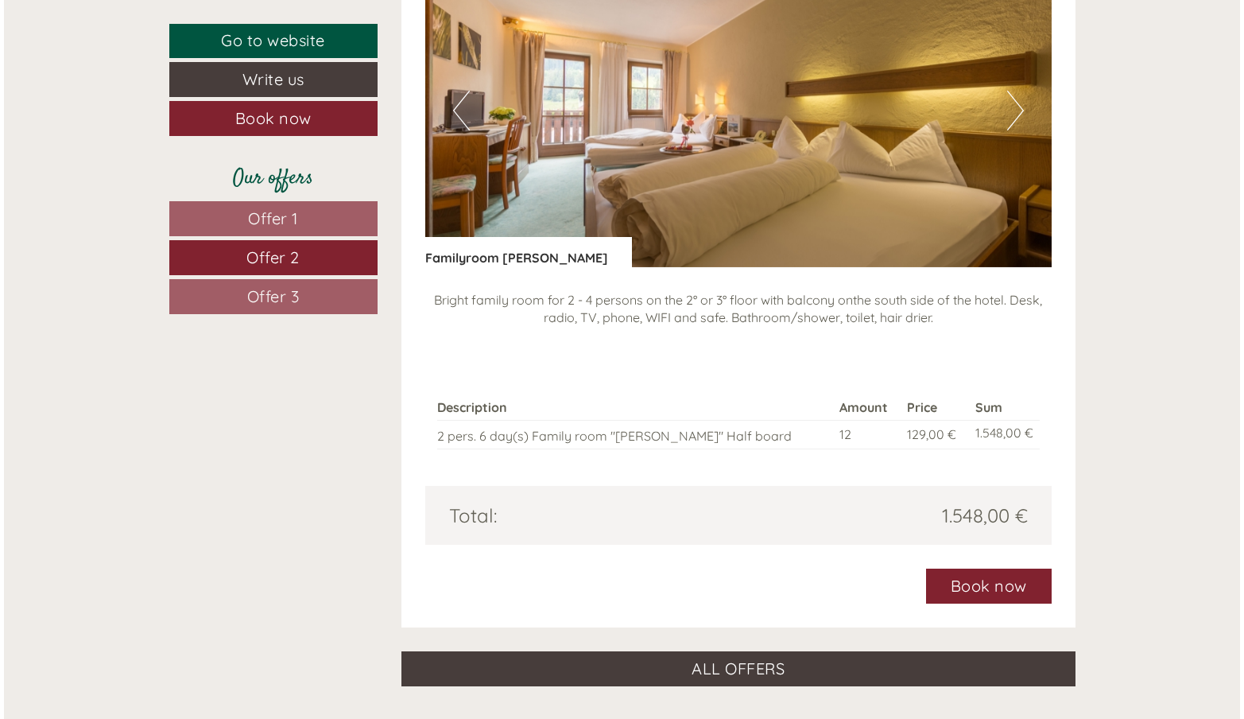
scroll to position [1331, 0]
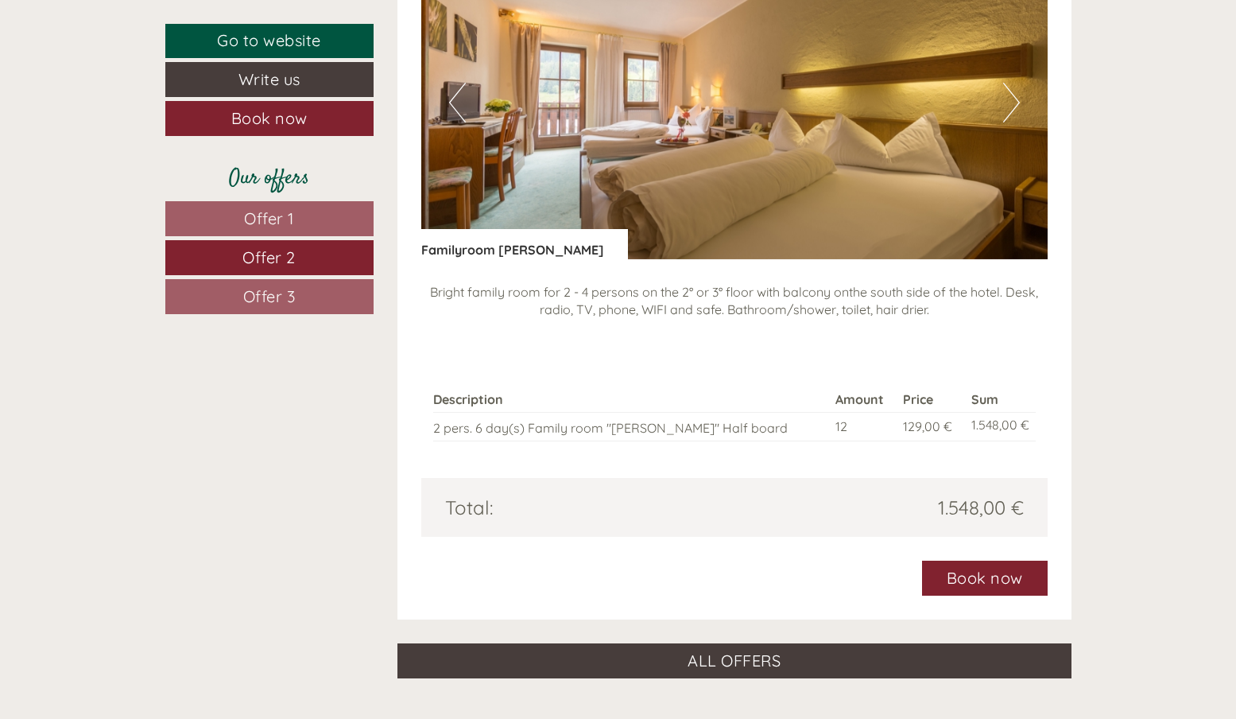
click at [977, 561] on link "Book now" at bounding box center [985, 578] width 126 height 35
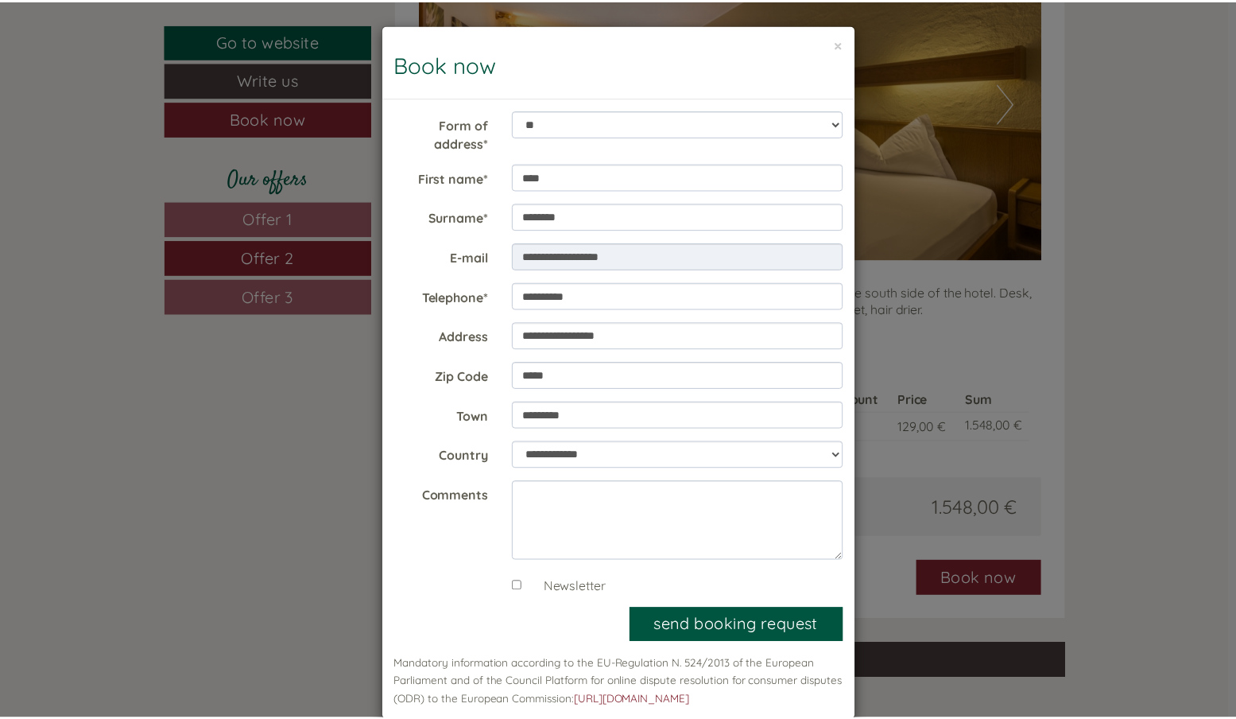
scroll to position [0, 0]
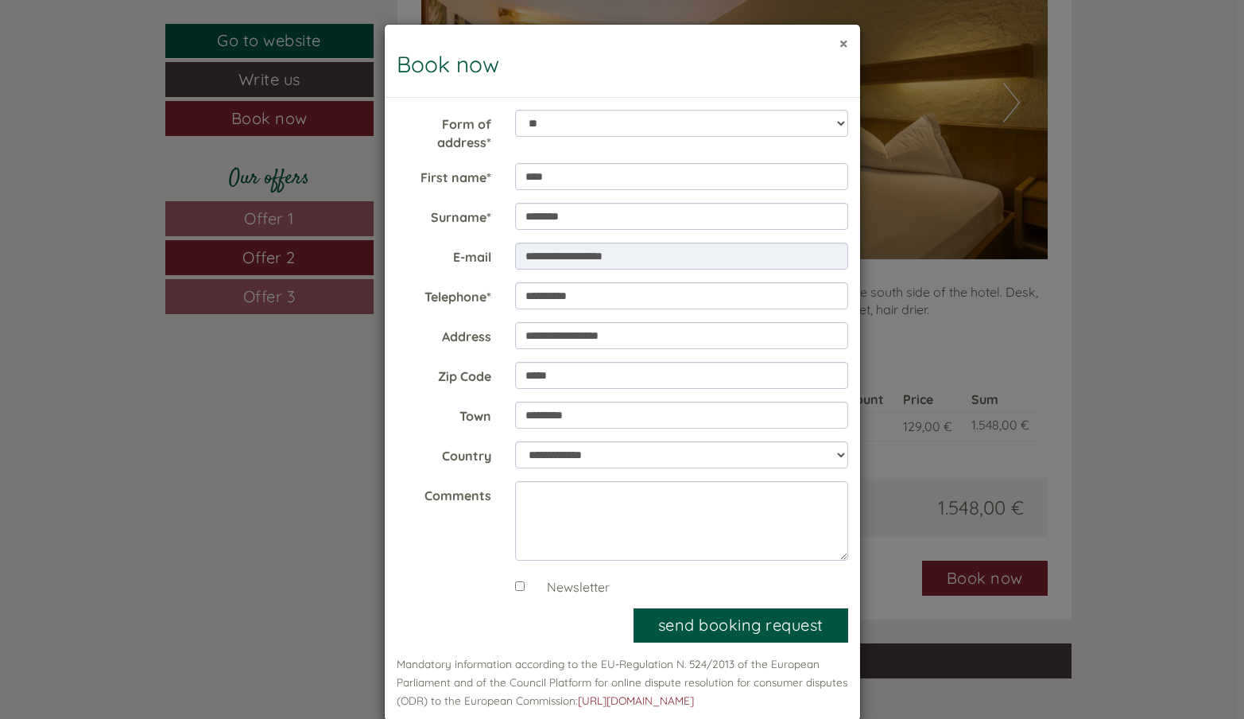
click at [842, 41] on button "×" at bounding box center [844, 43] width 9 height 17
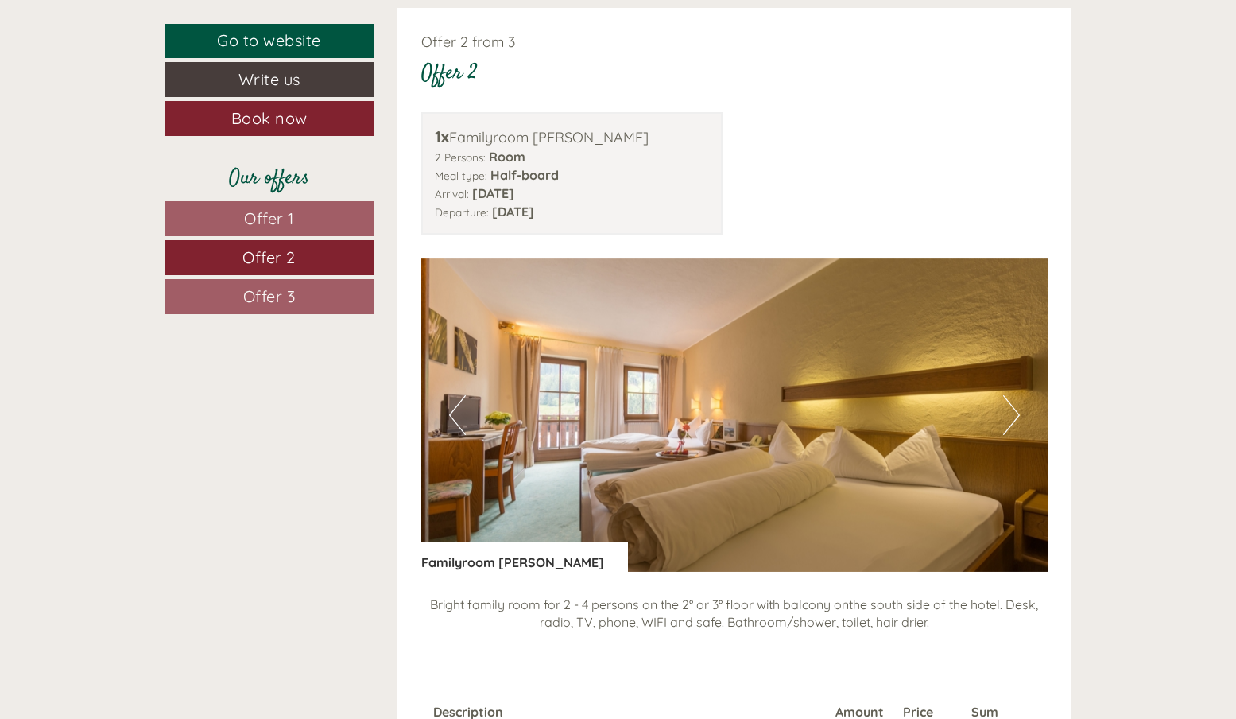
scroll to position [1023, 0]
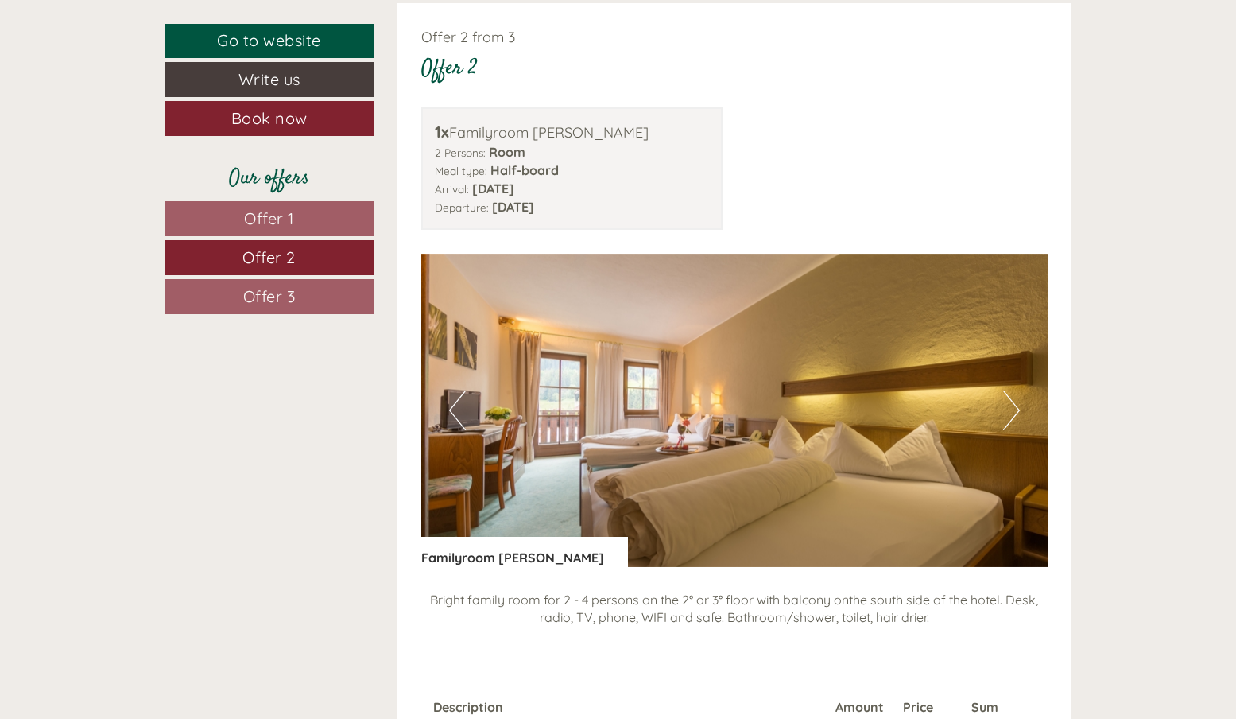
click at [263, 254] on span "Offer 2" at bounding box center [269, 257] width 53 height 20
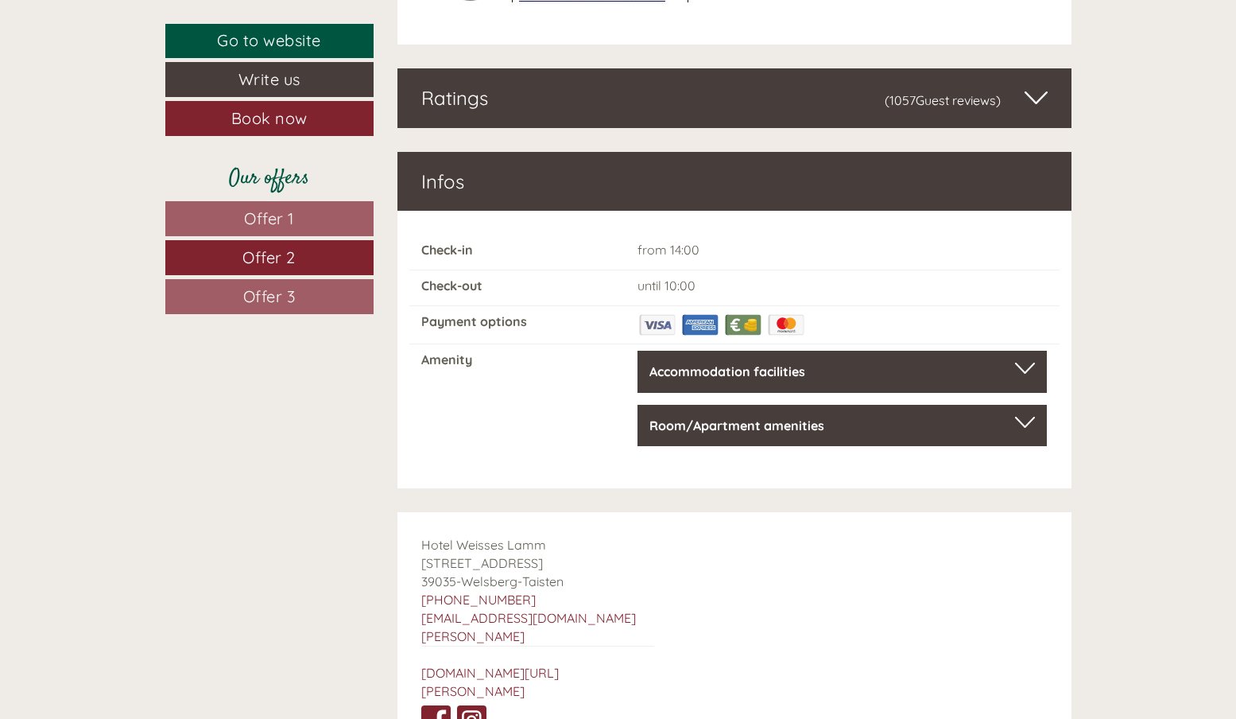
scroll to position [5148, 0]
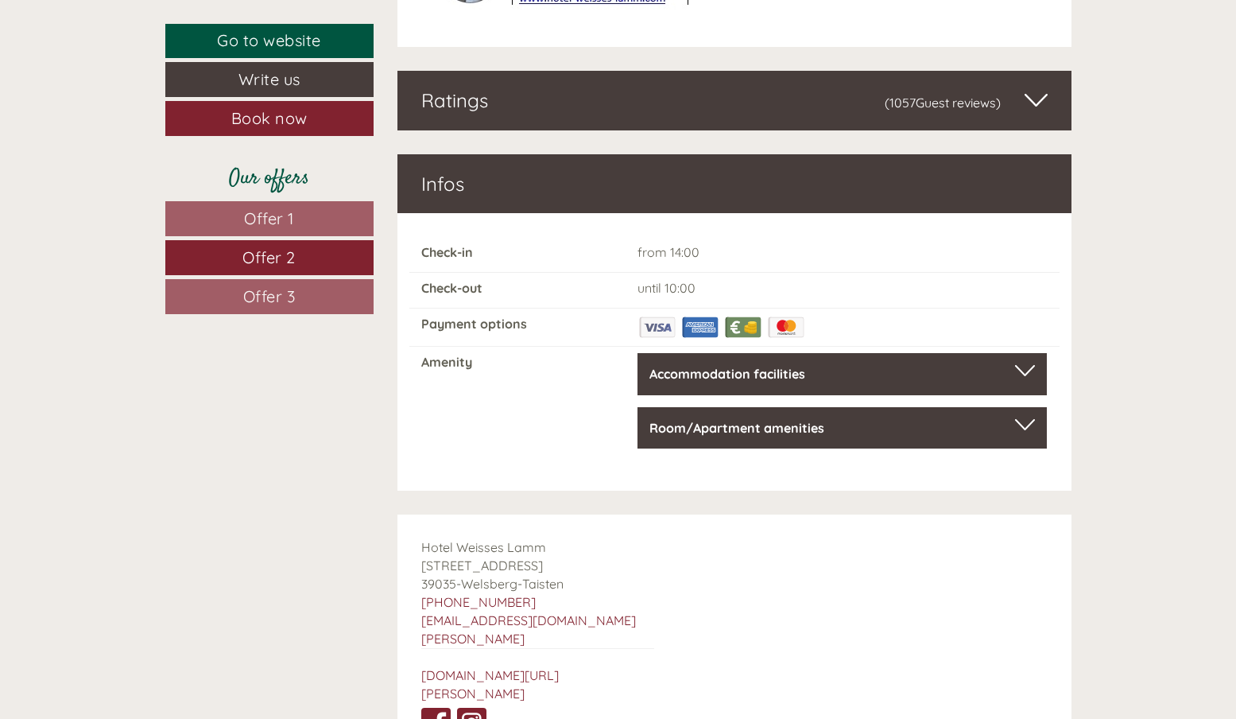
click at [1027, 365] on div at bounding box center [1025, 370] width 20 height 11
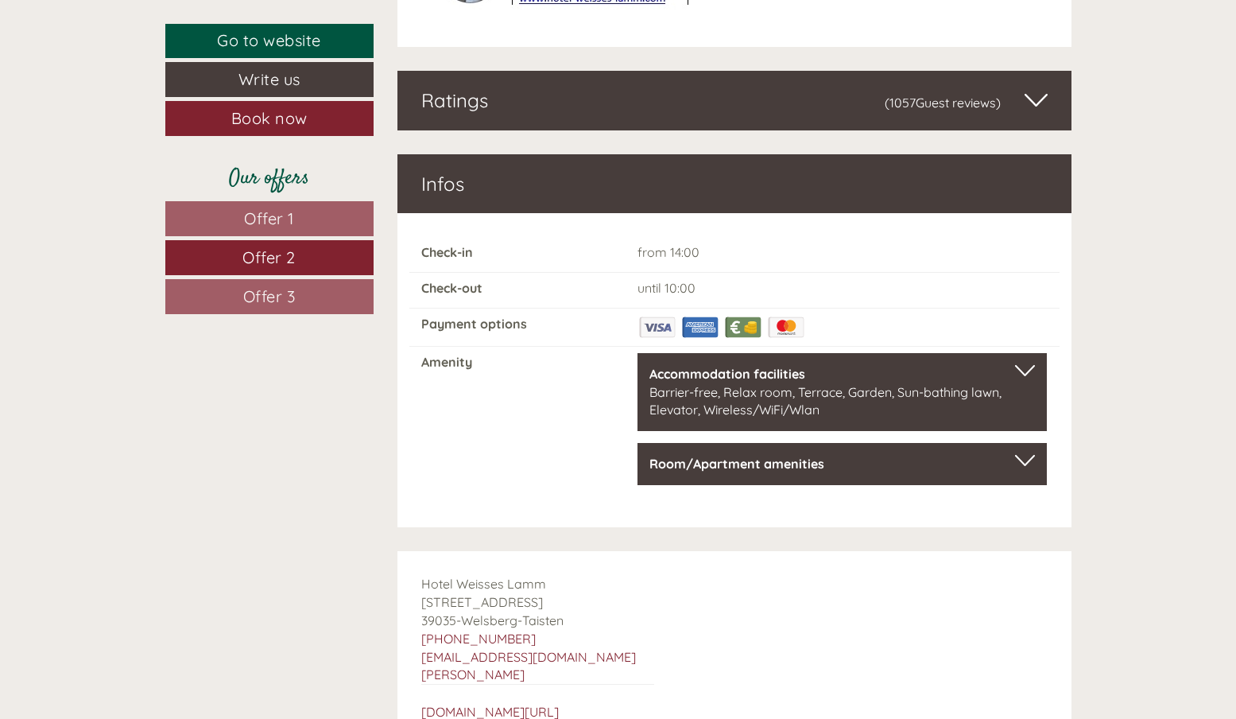
click at [1027, 455] on div at bounding box center [1025, 460] width 20 height 11
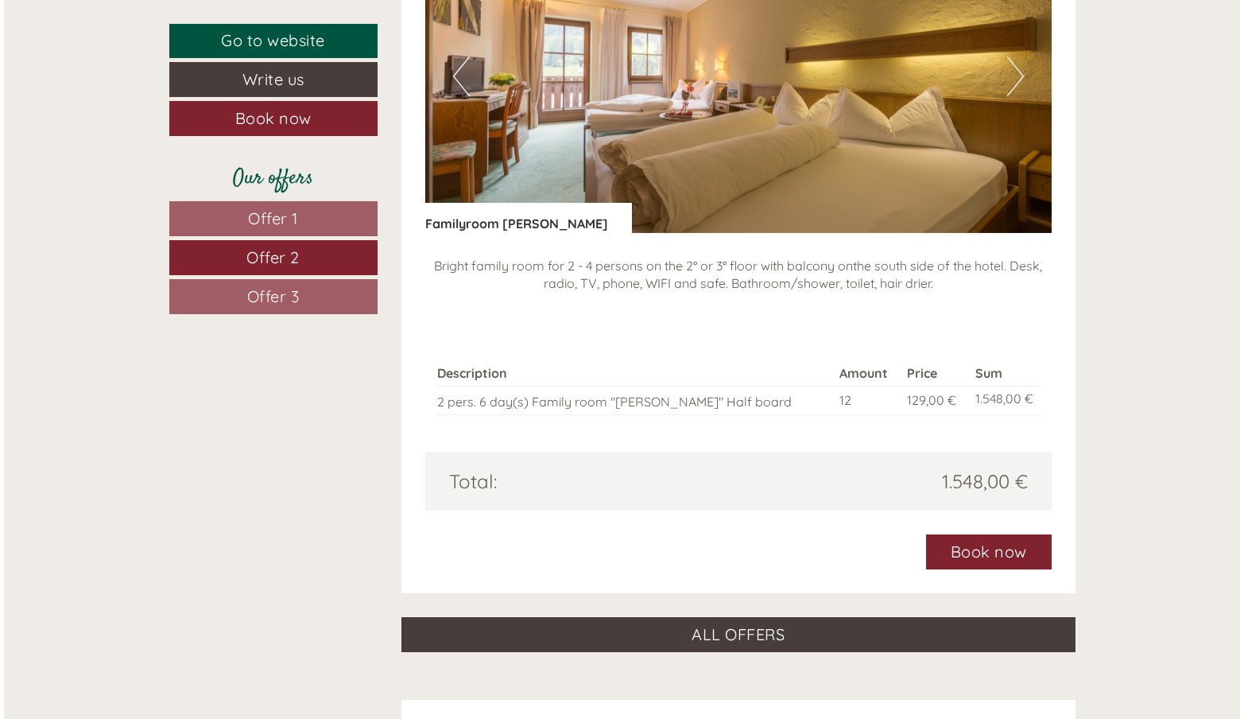
scroll to position [1357, 0]
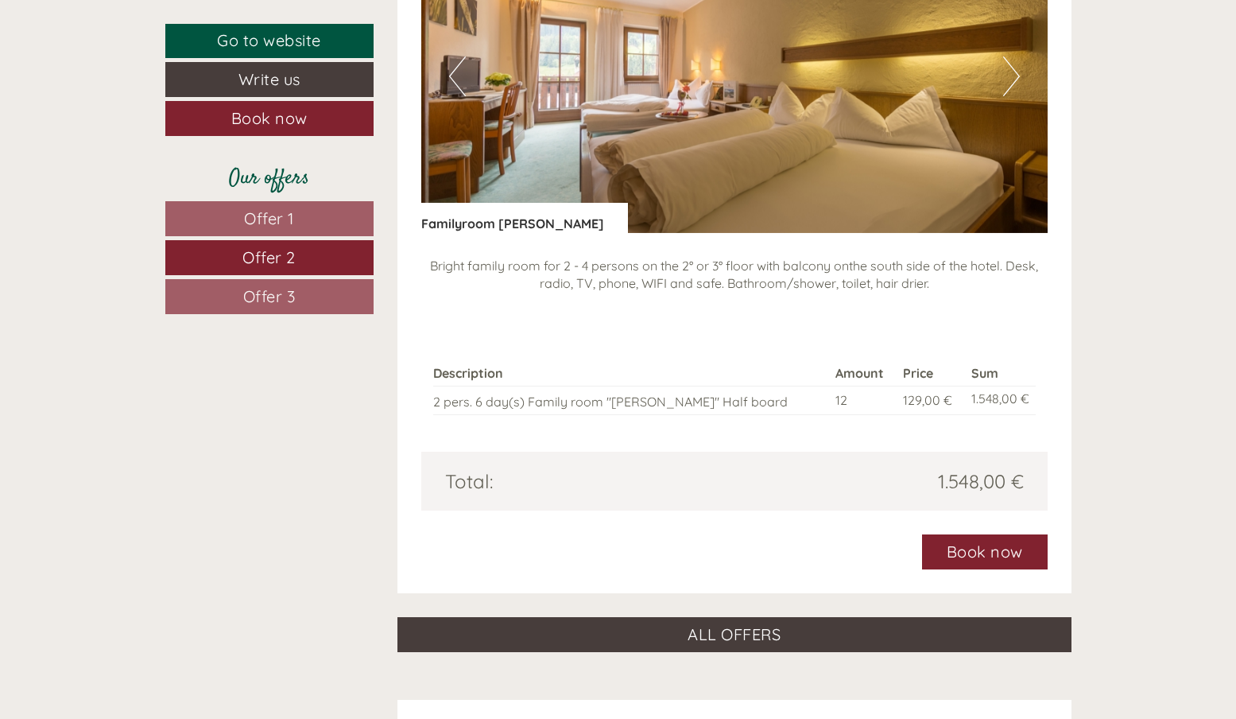
click at [992, 537] on link "Book now" at bounding box center [985, 551] width 126 height 35
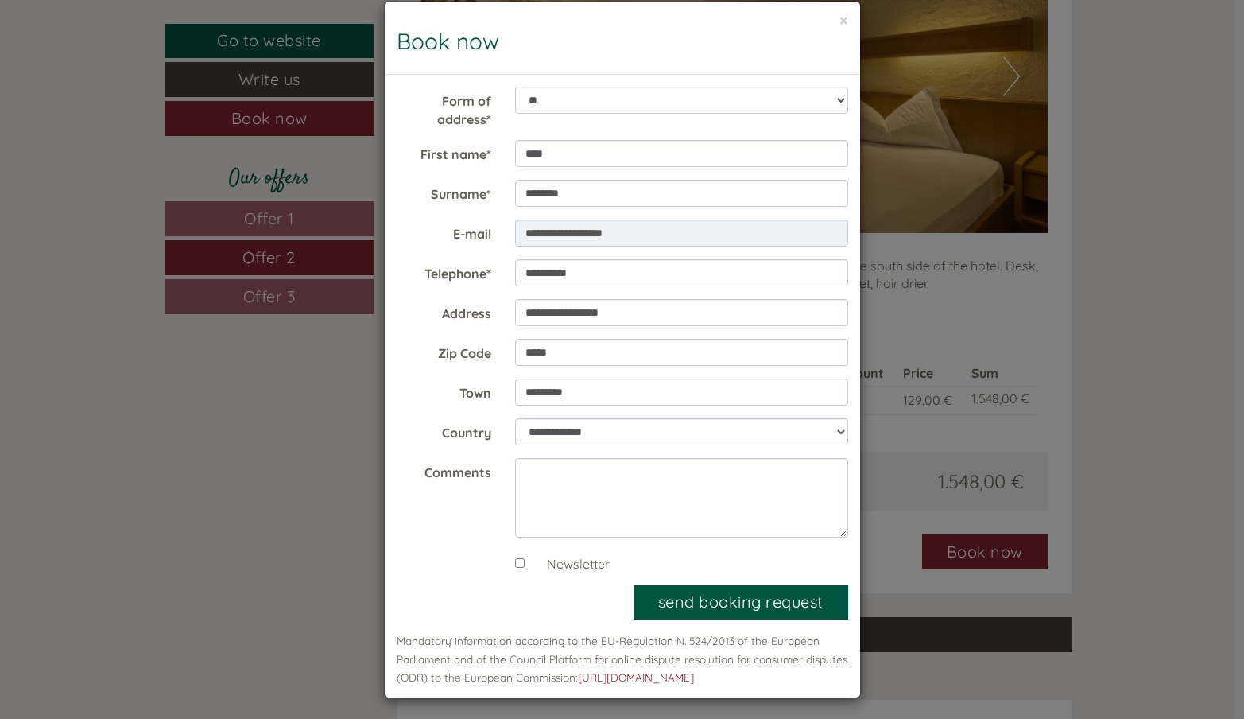
scroll to position [21, 0]
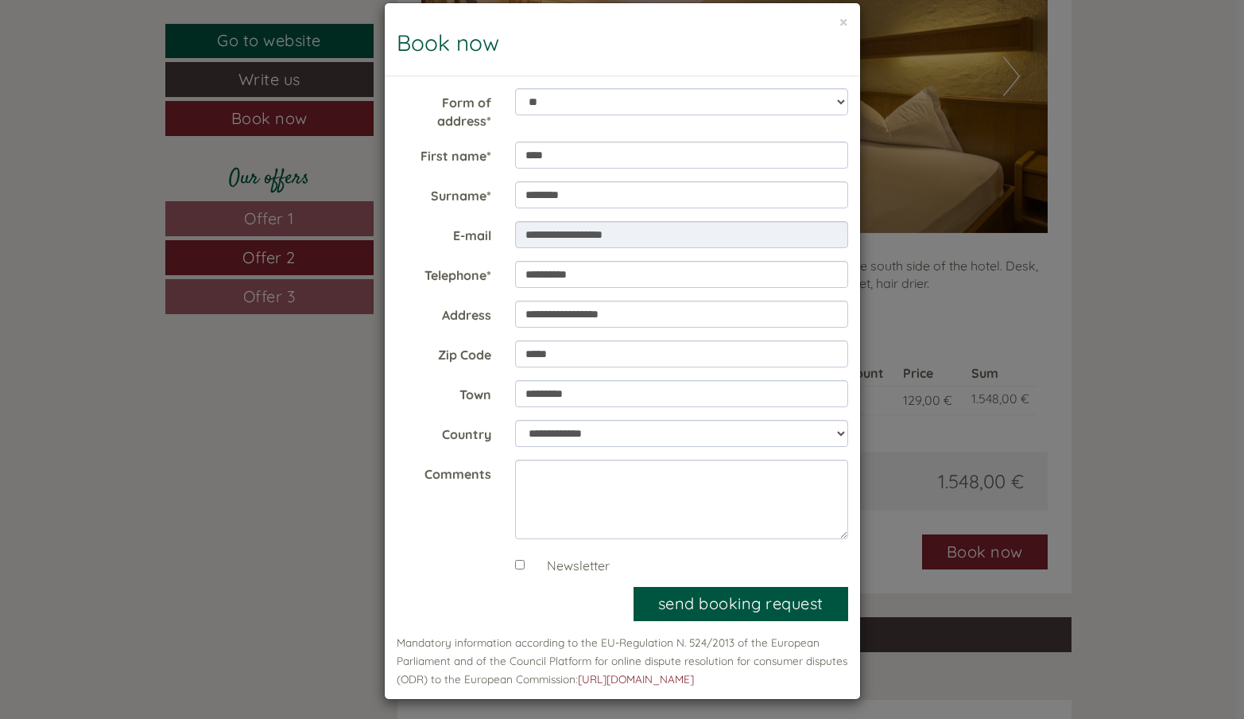
click at [710, 603] on button "send booking request" at bounding box center [741, 604] width 215 height 34
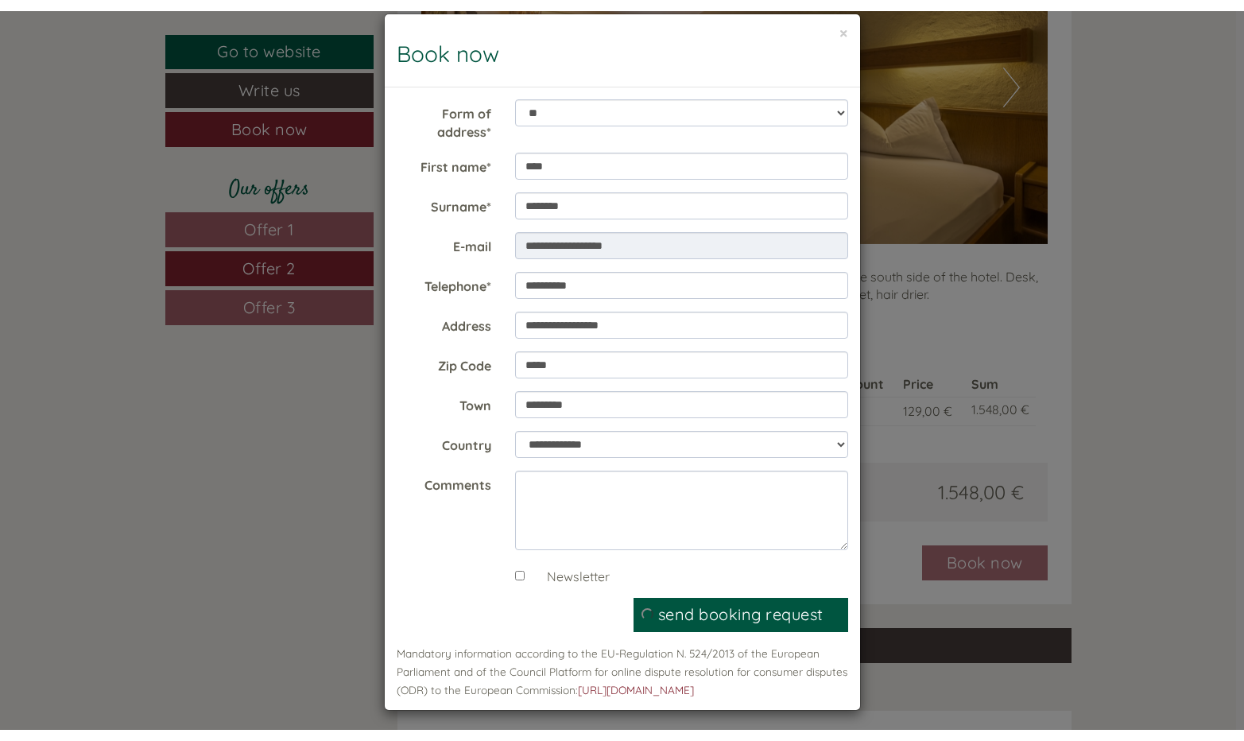
scroll to position [0, 0]
